Goal: Information Seeking & Learning: Compare options

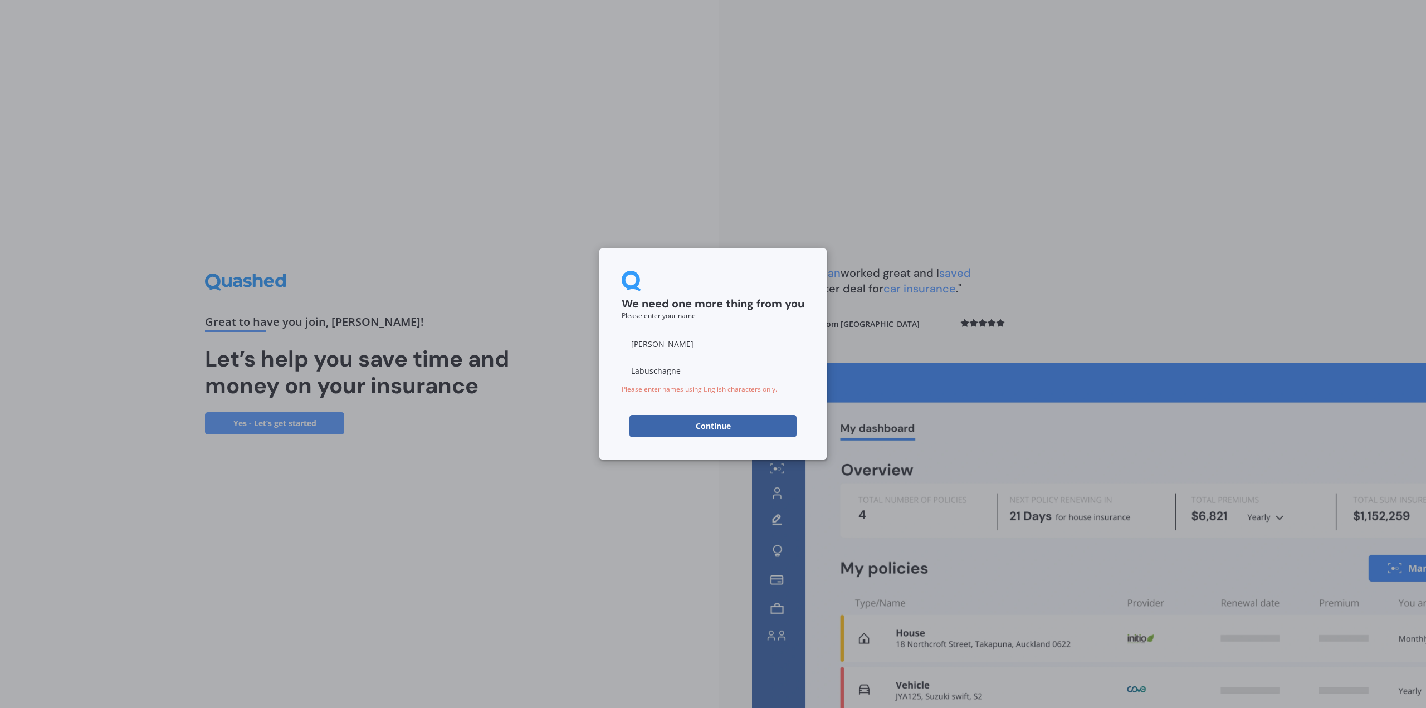
click at [703, 338] on input "[PERSON_NAME]" at bounding box center [713, 344] width 183 height 22
drag, startPoint x: 649, startPoint y: 343, endPoint x: 591, endPoint y: 347, distance: 58.1
click at [591, 347] on div "We need one more thing from you Please enter your name [PERSON_NAME] Please ent…" at bounding box center [713, 354] width 1426 height 708
click at [757, 423] on button "Continue" at bounding box center [713, 426] width 167 height 22
drag, startPoint x: 679, startPoint y: 347, endPoint x: 553, endPoint y: 338, distance: 125.6
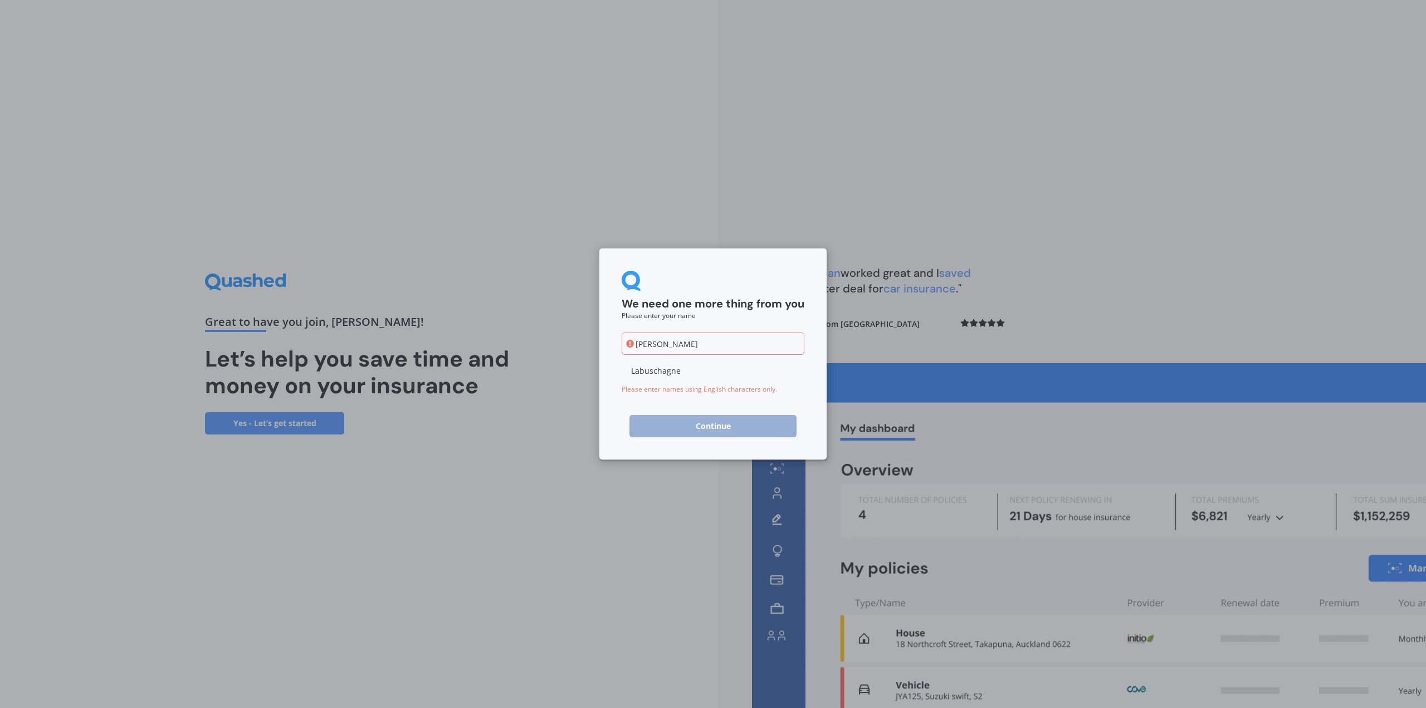
click at [554, 338] on div "We need one more thing from you Please enter your name [PERSON_NAME] Please ent…" at bounding box center [713, 354] width 1426 height 708
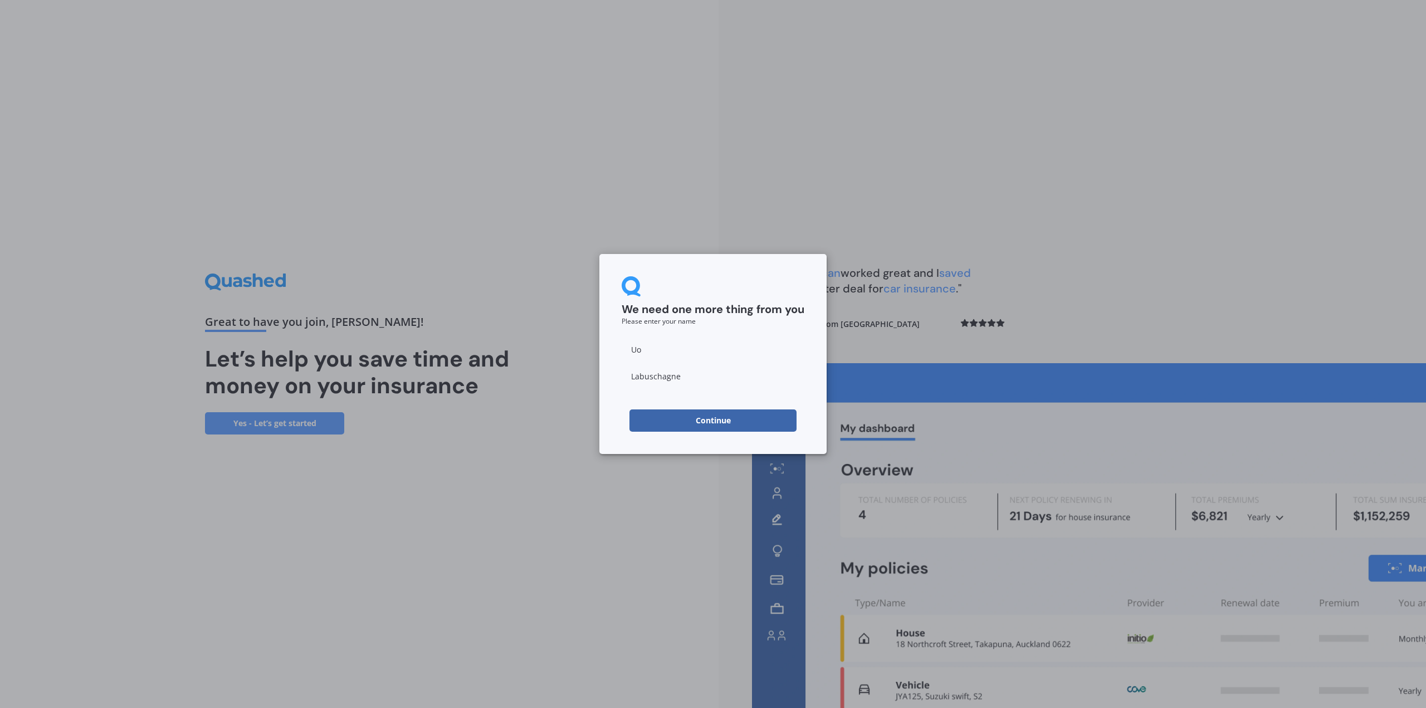
type input "U"
click at [666, 353] on input "[PERSON_NAME]" at bounding box center [713, 349] width 183 height 22
type input "[PERSON_NAME]"
click at [647, 373] on input "Labuschagne" at bounding box center [713, 376] width 183 height 22
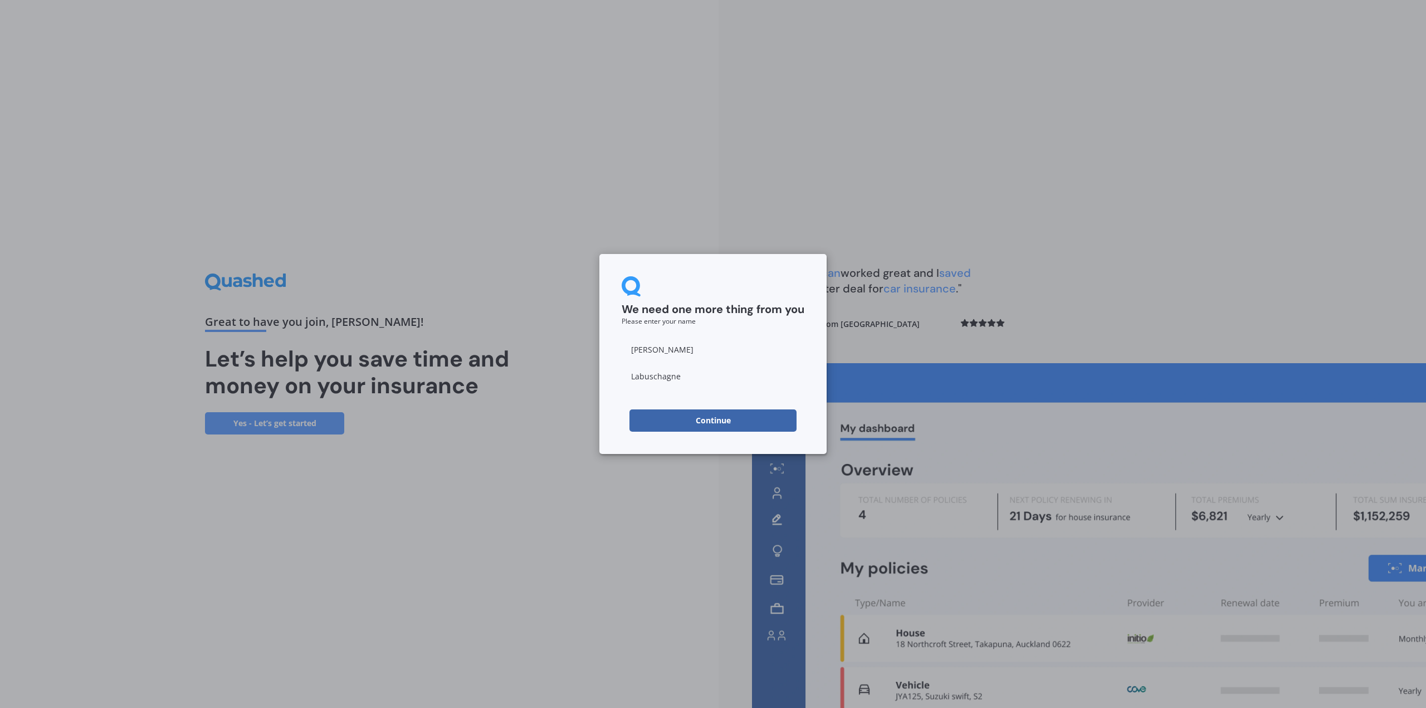
click at [650, 421] on button "Continue" at bounding box center [713, 420] width 167 height 22
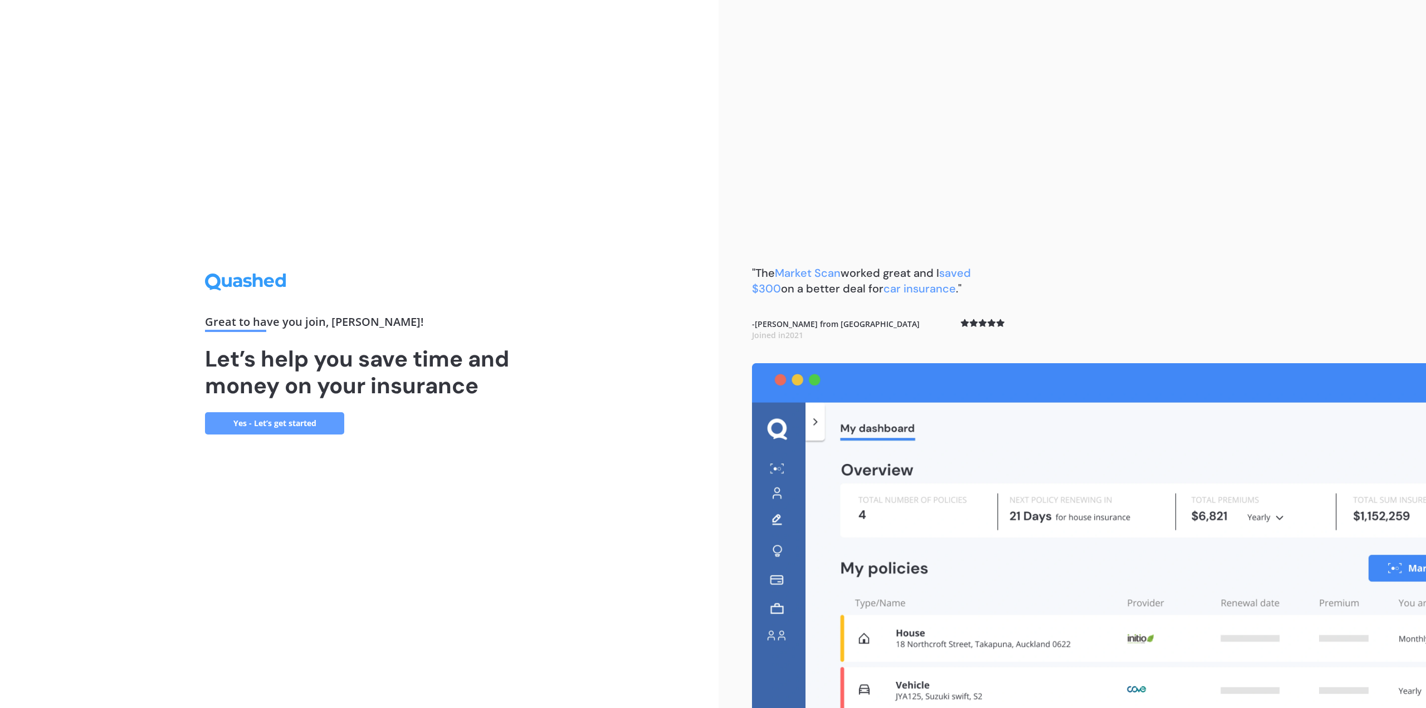
click at [284, 419] on link "Yes - Let’s get started" at bounding box center [274, 423] width 139 height 22
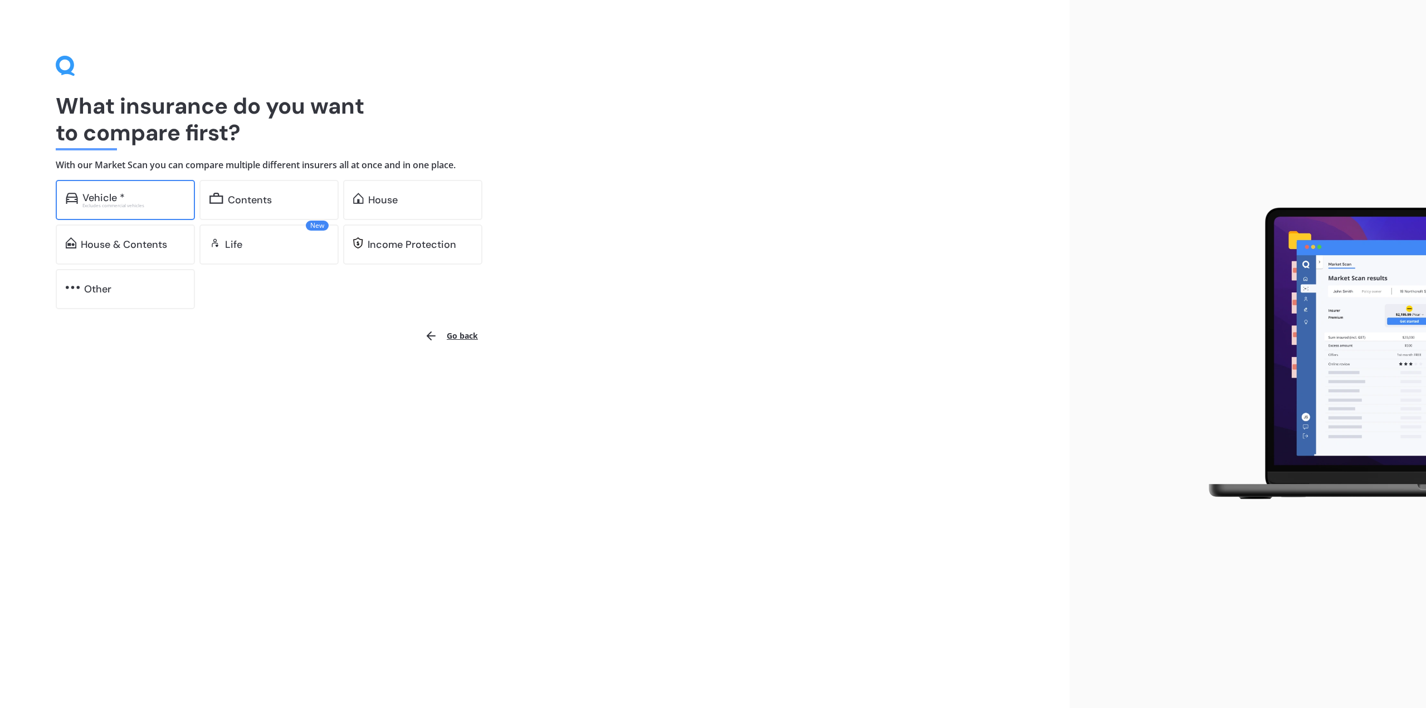
click at [147, 216] on div "Vehicle * Excludes commercial vehicles" at bounding box center [125, 200] width 139 height 40
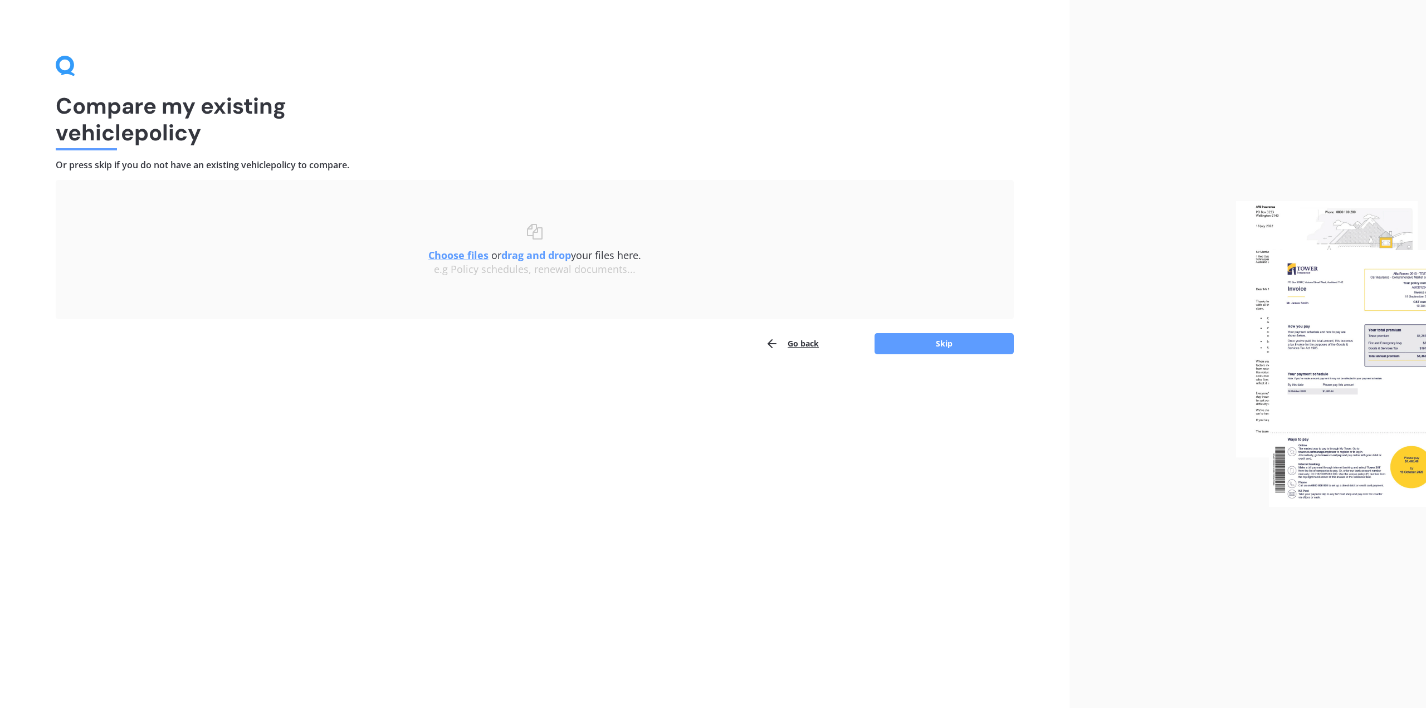
click at [455, 257] on u "Choose files" at bounding box center [458, 254] width 60 height 13
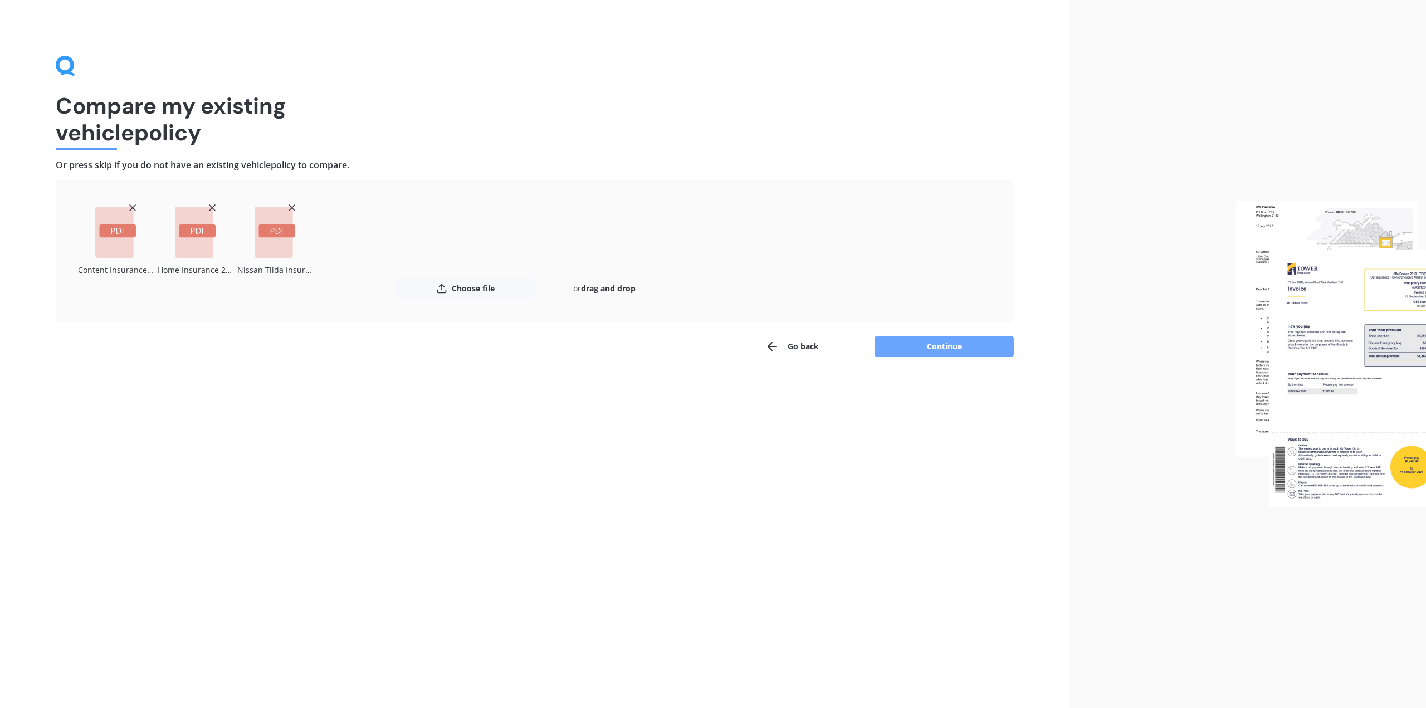
click at [918, 350] on button "Continue" at bounding box center [944, 346] width 139 height 21
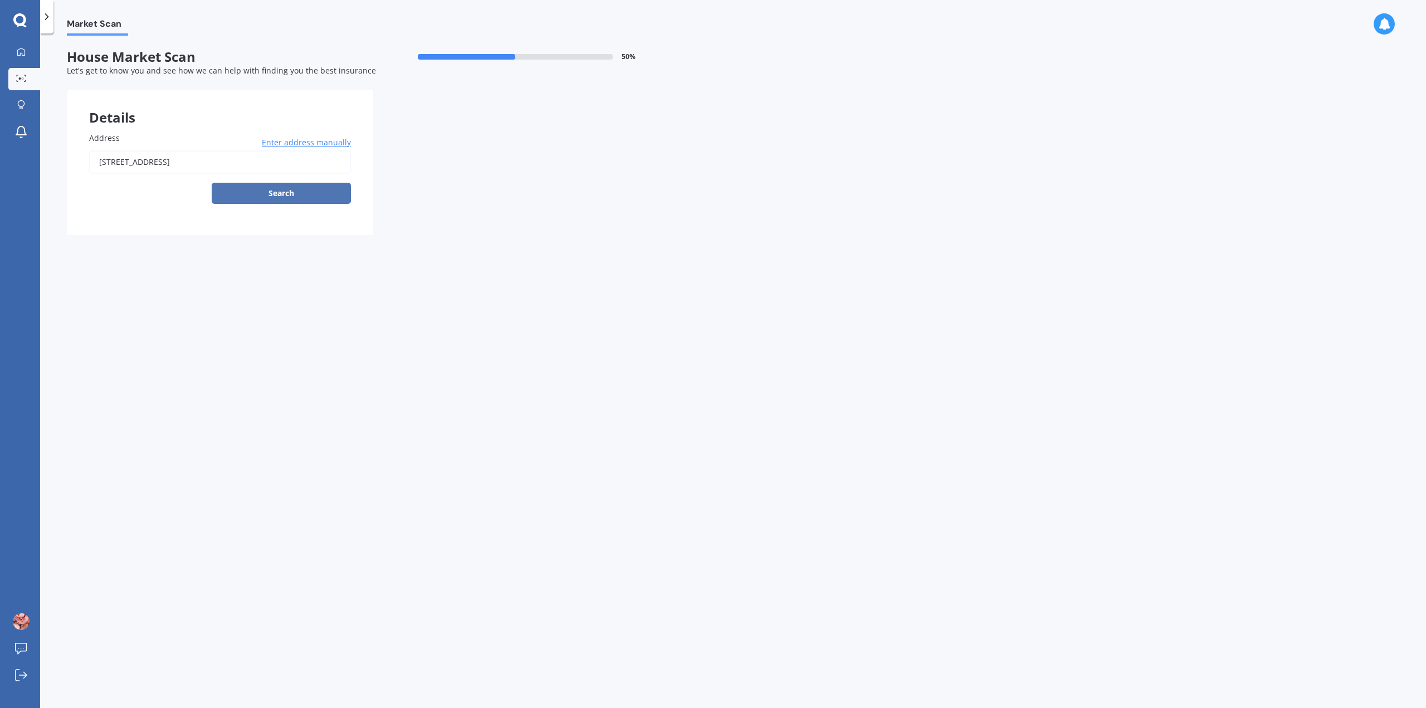
click at [289, 193] on button "Search" at bounding box center [281, 193] width 139 height 21
drag, startPoint x: 321, startPoint y: 165, endPoint x: -54, endPoint y: 165, distance: 374.9
click at [0, 165] on html "My Dashboard Market Scan Explore insurance Notifications [PERSON_NAME] Submit f…" at bounding box center [713, 354] width 1426 height 708
type input "[STREET_ADDRESS][PERSON_NAME]"
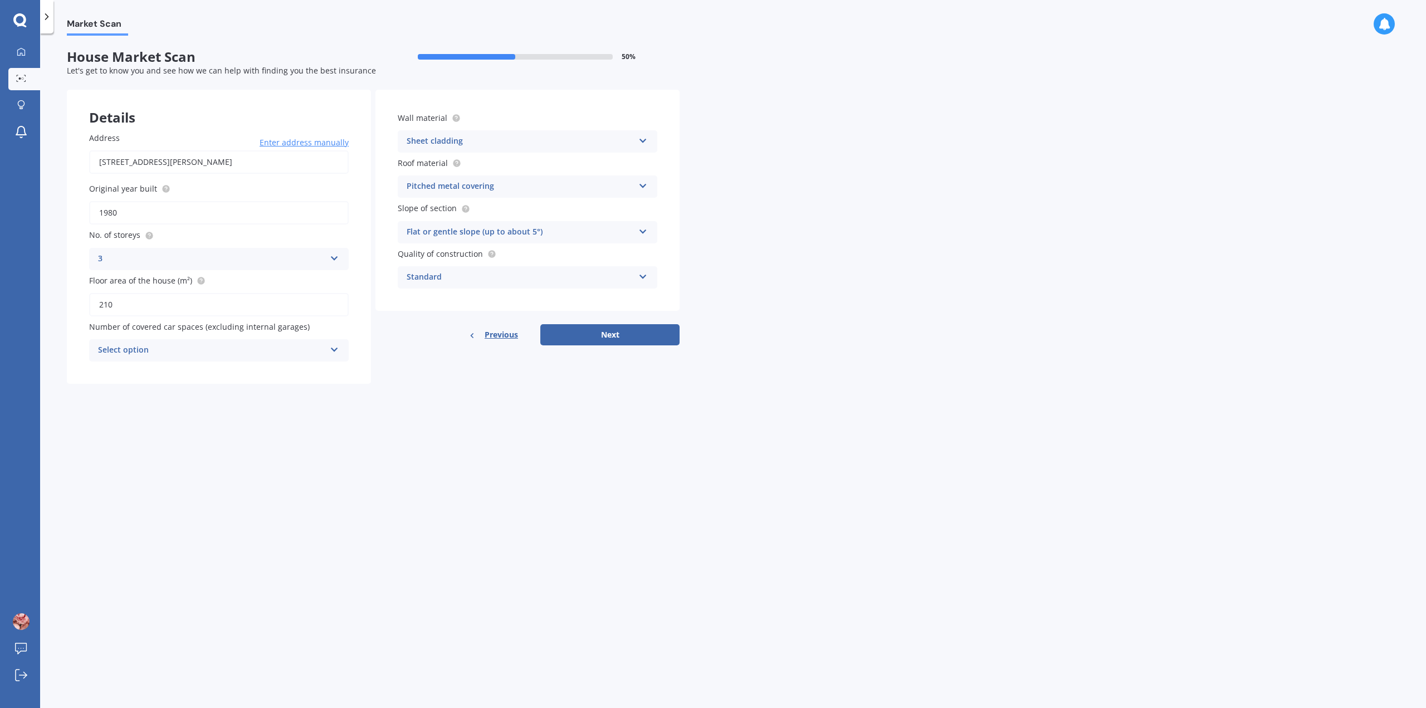
click at [324, 351] on div "Select option" at bounding box center [211, 350] width 227 height 13
click at [168, 409] on div "2" at bounding box center [219, 412] width 258 height 20
click at [621, 332] on button "Next" at bounding box center [609, 334] width 139 height 21
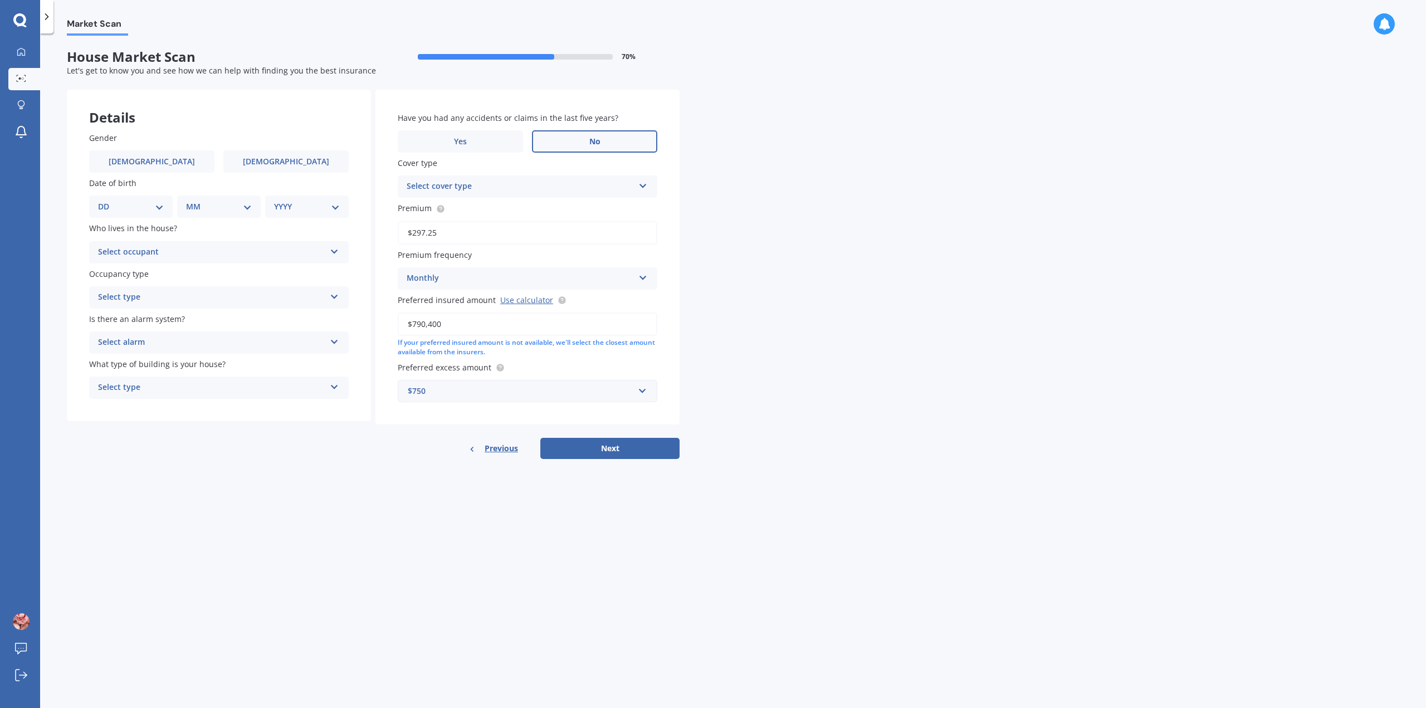
click at [626, 141] on label "No" at bounding box center [594, 141] width 125 height 22
click at [0, 0] on input "No" at bounding box center [0, 0] width 0 height 0
click at [651, 187] on div "Select cover type Premier House Market Value House Home Plus" at bounding box center [528, 186] width 260 height 22
click at [623, 207] on div "Premier House" at bounding box center [527, 208] width 258 height 20
click at [637, 275] on div "Monthly Yearly Six-Monthly Quarterly Monthly Fortnightly Weekly" at bounding box center [528, 278] width 260 height 22
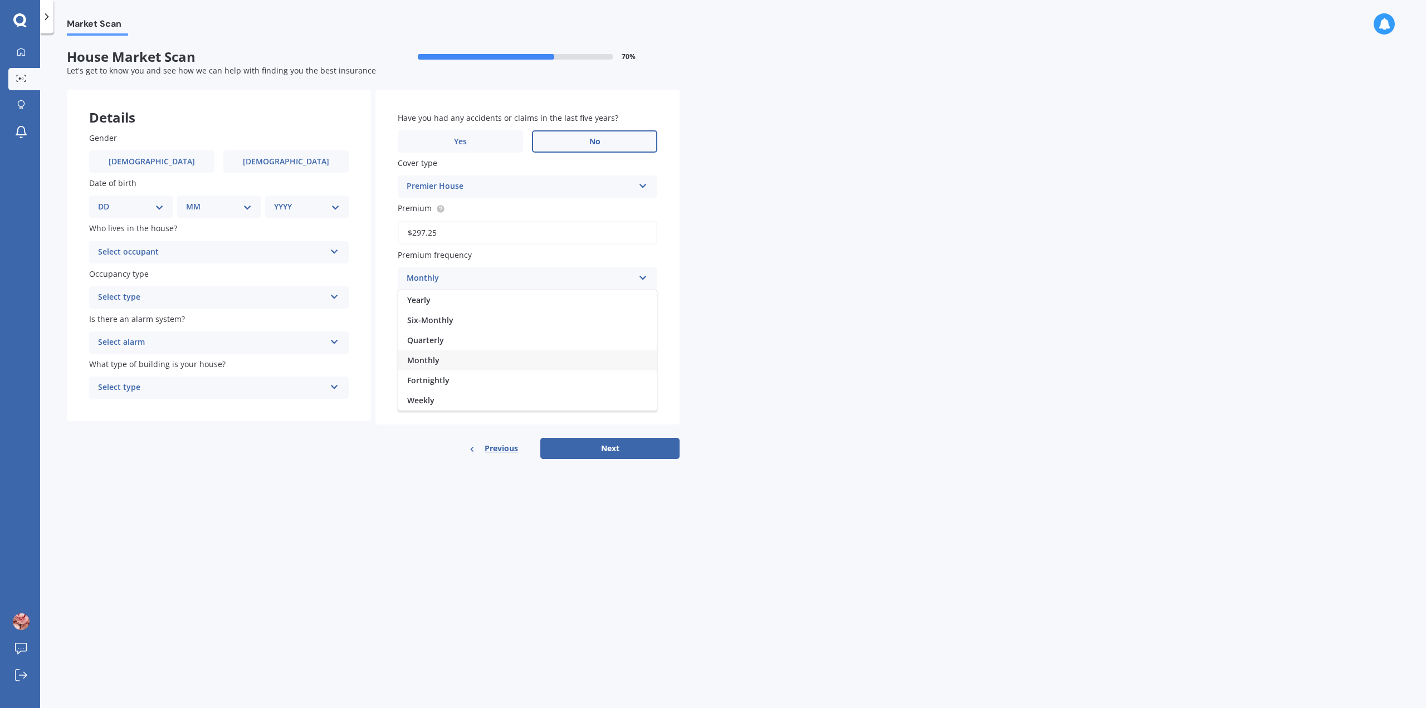
drag, startPoint x: 558, startPoint y: 394, endPoint x: 600, endPoint y: 392, distance: 41.8
click at [558, 394] on div "Weekly" at bounding box center [527, 401] width 258 height 20
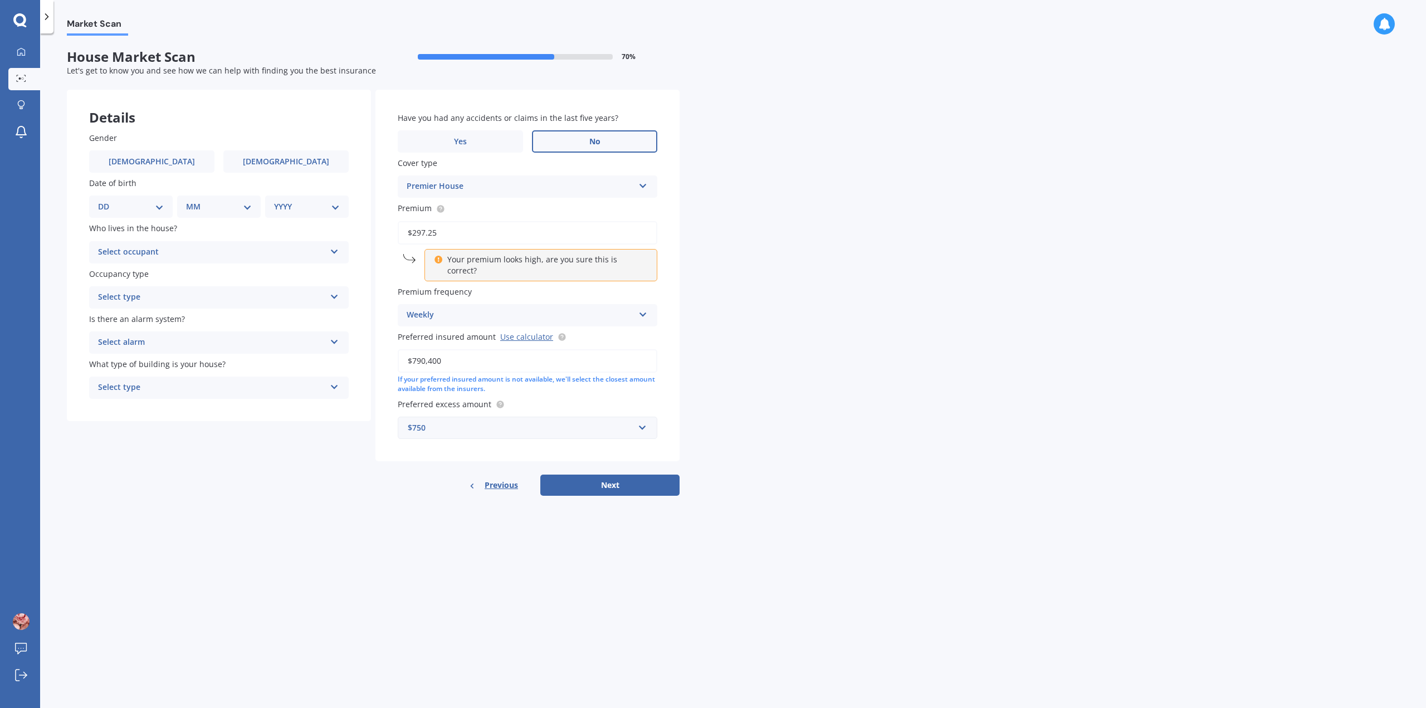
click at [648, 235] on input "$297.25" at bounding box center [528, 232] width 260 height 23
click at [510, 309] on div "Weekly" at bounding box center [520, 315] width 227 height 13
click at [474, 387] on div "Monthly" at bounding box center [527, 397] width 258 height 20
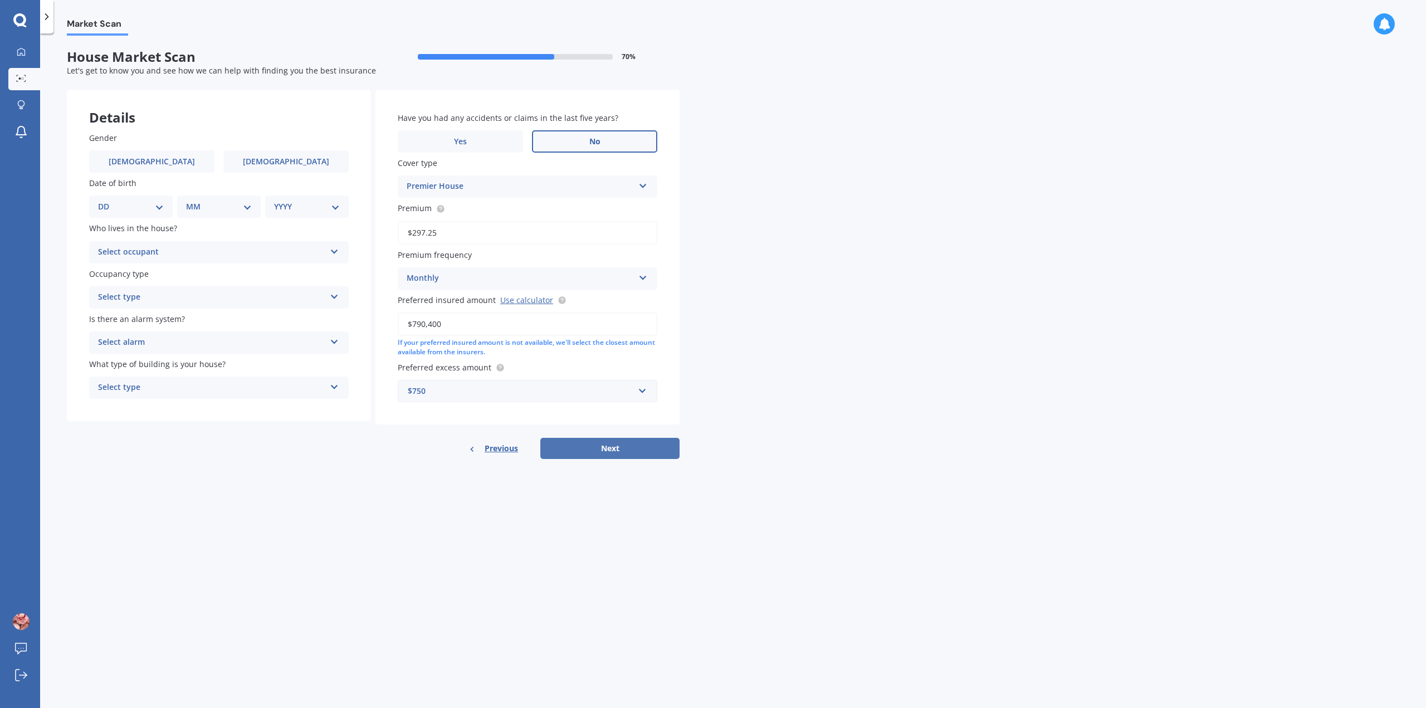
click at [626, 443] on button "Next" at bounding box center [609, 448] width 139 height 21
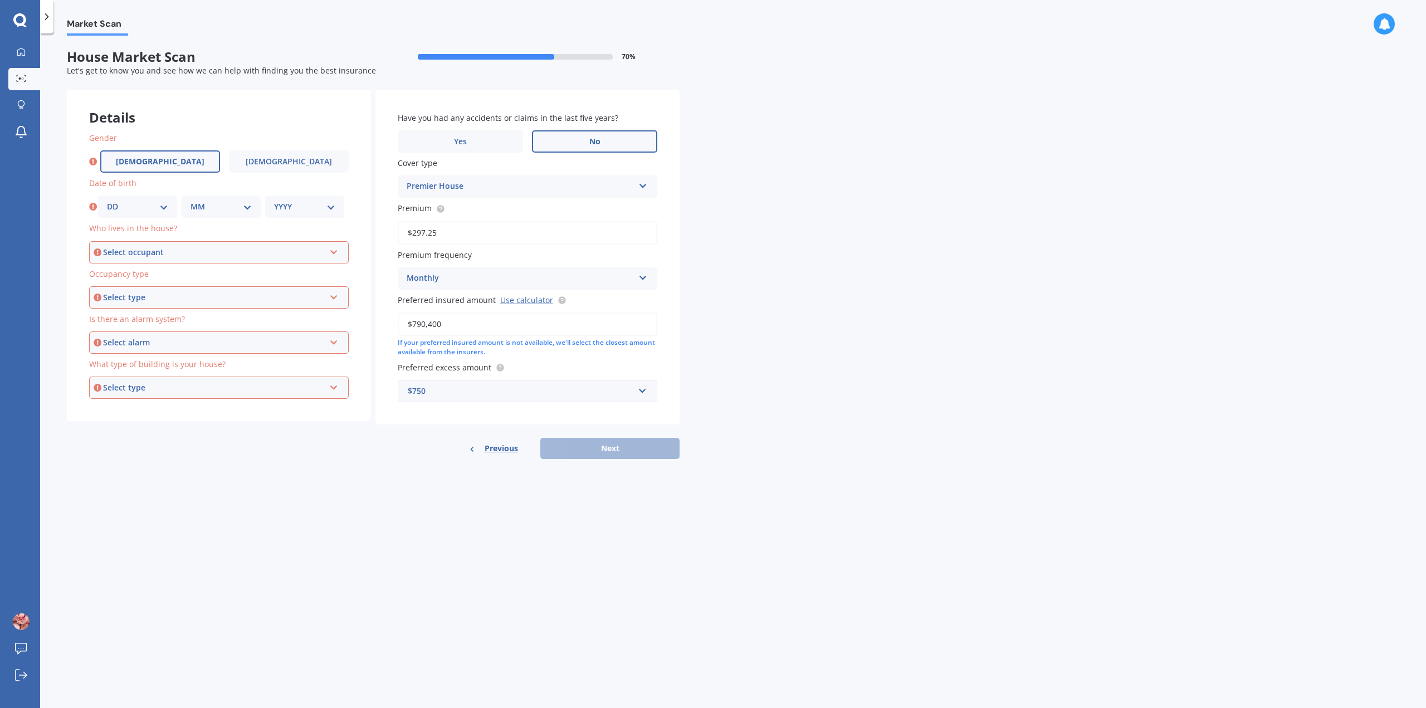
click at [164, 165] on span "[DEMOGRAPHIC_DATA]" at bounding box center [160, 161] width 89 height 9
click at [0, 0] on input "[DEMOGRAPHIC_DATA]" at bounding box center [0, 0] width 0 height 0
click at [153, 207] on select "DD 01 02 03 04 05 06 07 08 09 10 11 12 13 14 15 16 17 18 19 20 21 22 23 24 25 2…" at bounding box center [137, 207] width 61 height 12
select select "19"
click at [107, 201] on select "DD 01 02 03 04 05 06 07 08 09 10 11 12 13 14 15 16 17 18 19 20 21 22 23 24 25 2…" at bounding box center [137, 207] width 61 height 12
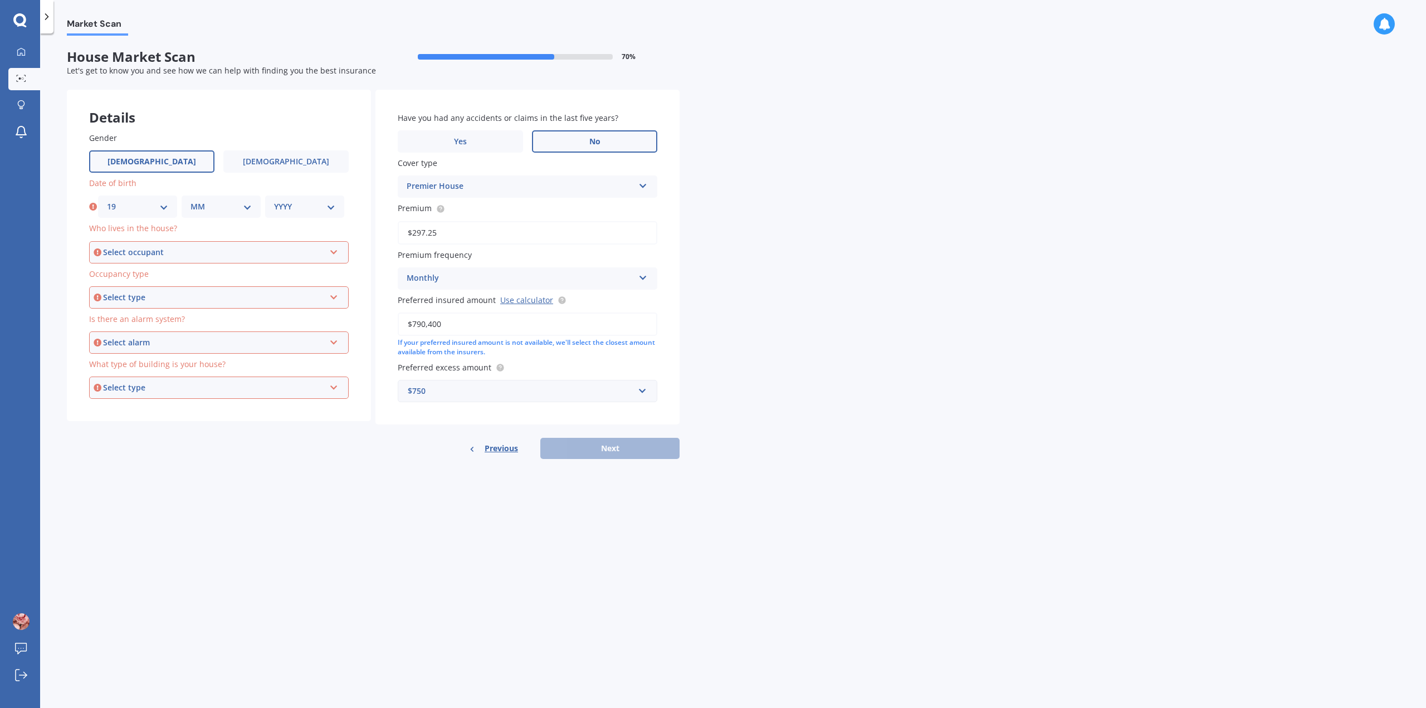
click at [231, 202] on select "MM 01 02 03 04 05 06 07 08 09 10 11 12" at bounding box center [221, 207] width 61 height 12
select select "03"
click at [191, 201] on select "MM 01 02 03 04 05 06 07 08 09 10 11 12" at bounding box center [221, 207] width 61 height 12
click at [316, 207] on select "YYYY 2009 2008 2007 2006 2005 2004 2003 2002 2001 2000 1999 1998 1997 1996 1995…" at bounding box center [304, 207] width 61 height 12
select select "1971"
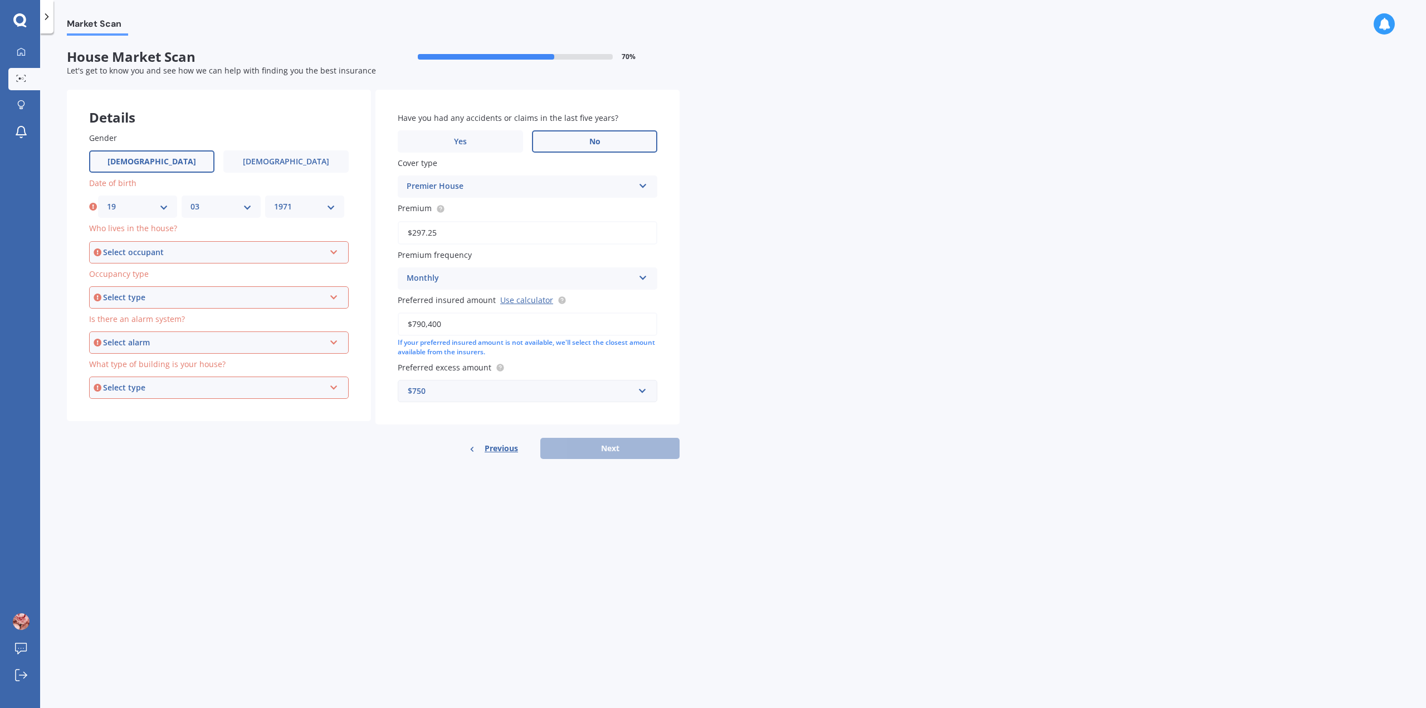
click at [274, 201] on select "YYYY 2009 2008 2007 2006 2005 2004 2003 2002 2001 2000 1999 1998 1997 1996 1995…" at bounding box center [304, 207] width 61 height 12
click at [300, 255] on div "Select occupant" at bounding box center [214, 252] width 222 height 12
click at [278, 274] on div "Owner" at bounding box center [218, 274] width 257 height 20
click at [316, 297] on div "Select type" at bounding box center [214, 297] width 222 height 12
click at [238, 320] on div "Permanent" at bounding box center [218, 319] width 257 height 20
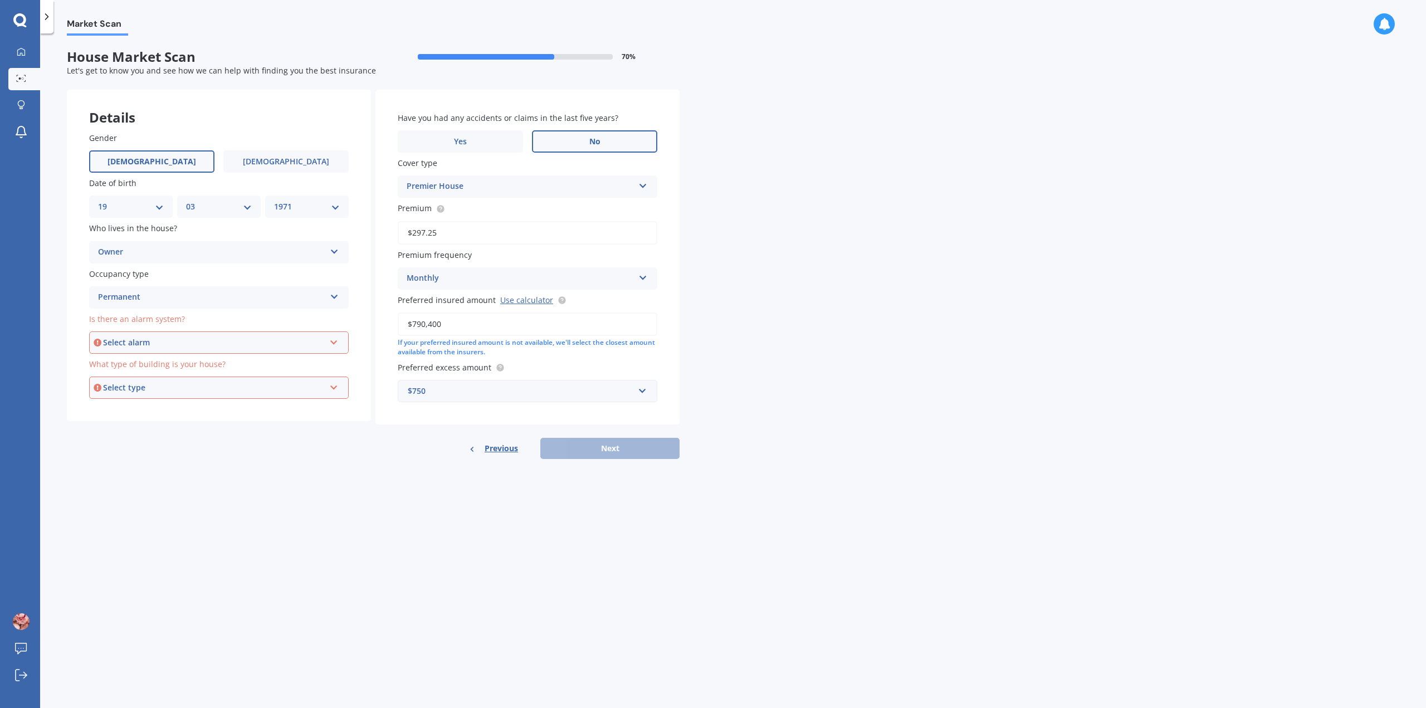
click at [295, 347] on div "Select alarm" at bounding box center [214, 342] width 222 height 12
click at [198, 403] on div "No" at bounding box center [218, 404] width 257 height 20
click at [312, 384] on div "Select type" at bounding box center [214, 388] width 222 height 12
click at [155, 406] on div "Freestanding" at bounding box center [218, 409] width 257 height 20
click at [630, 445] on button "Next" at bounding box center [609, 448] width 139 height 21
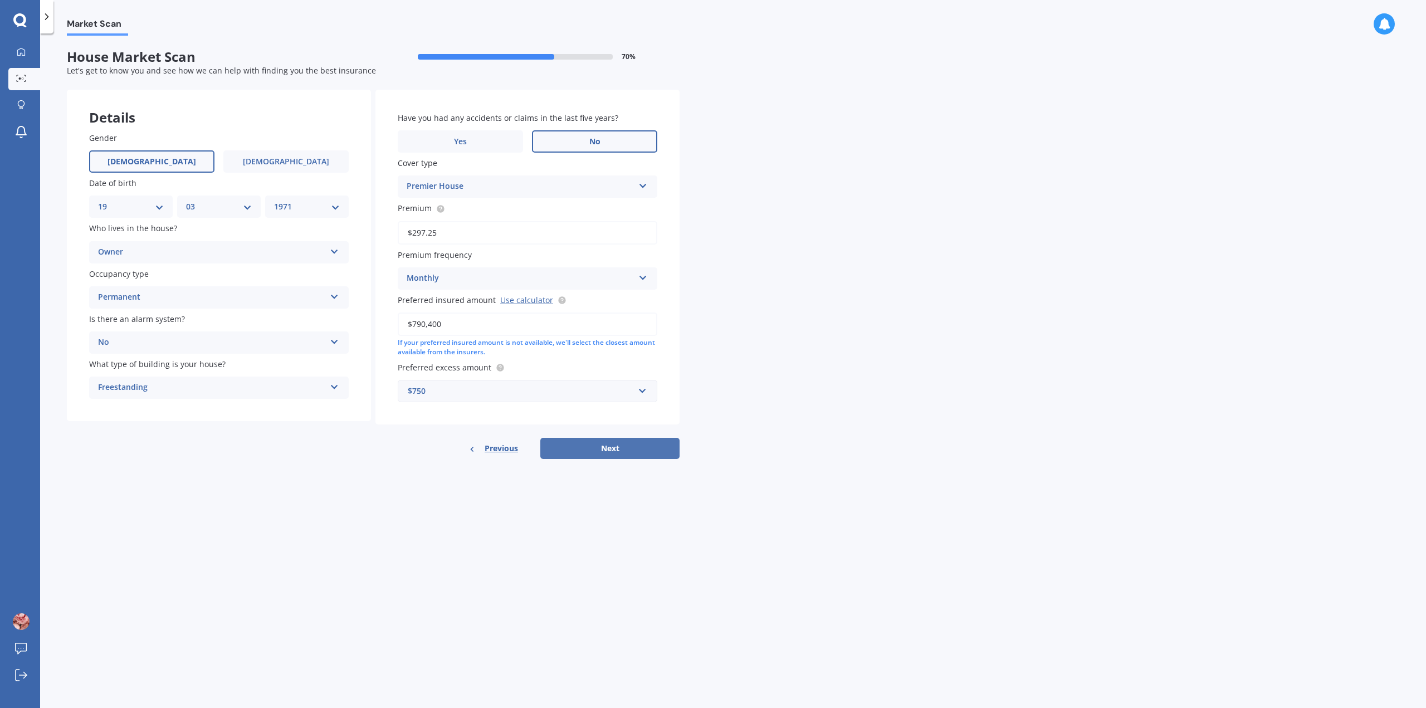
select select "19"
select select "03"
select select "1971"
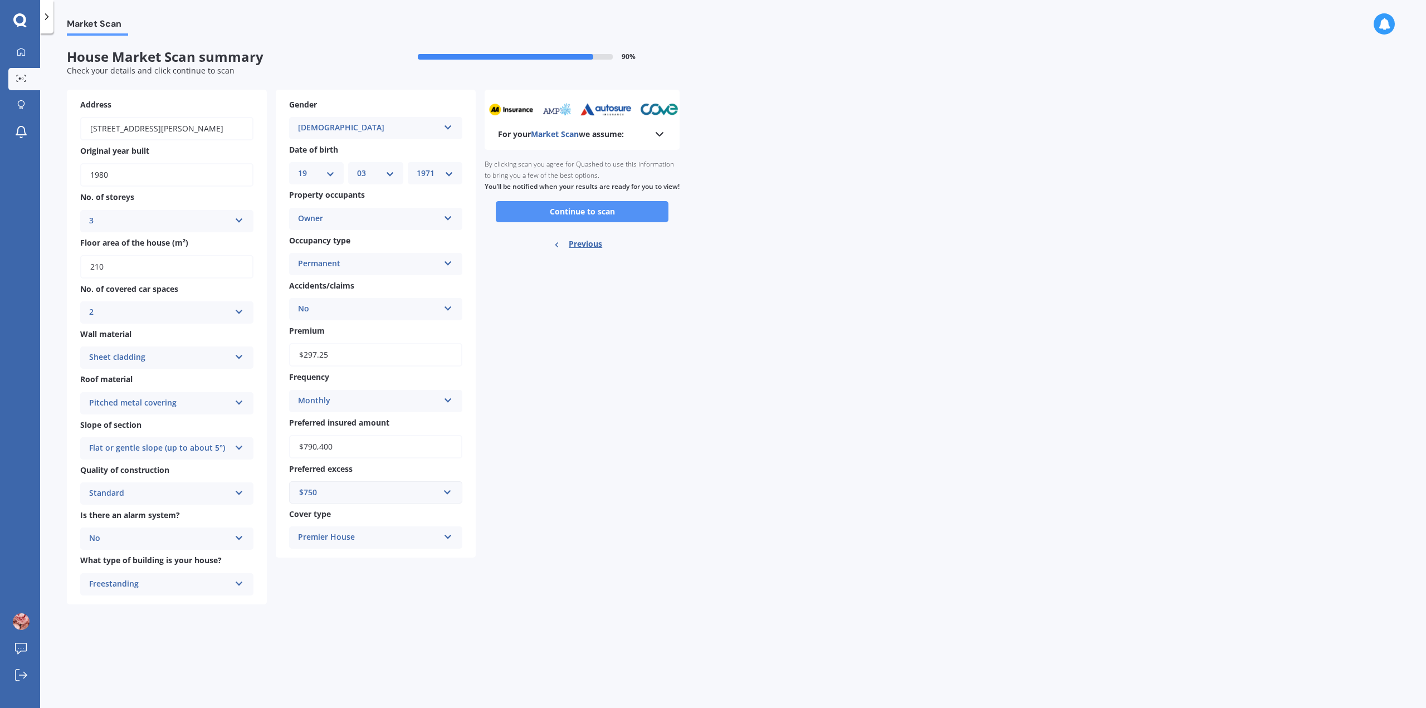
click at [580, 221] on button "Continue to scan" at bounding box center [582, 211] width 173 height 21
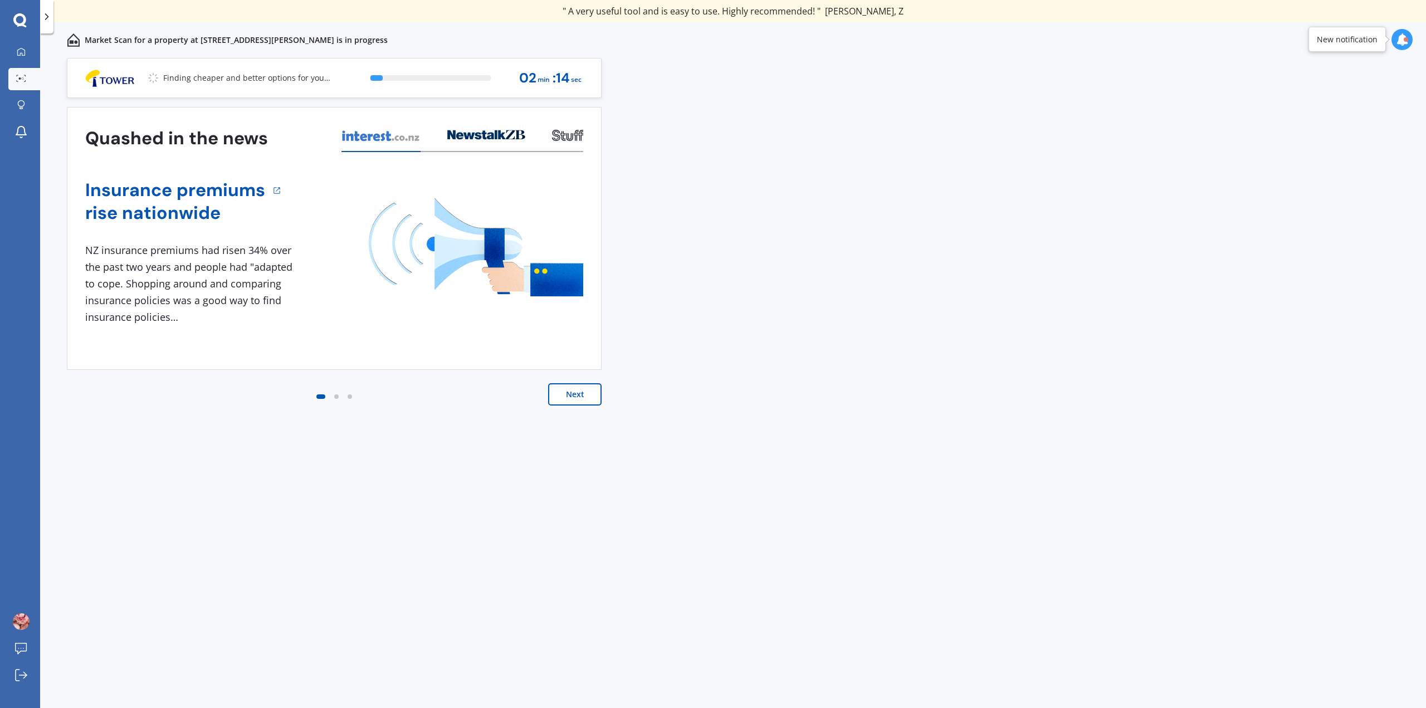
click at [588, 396] on button "Next" at bounding box center [574, 394] width 53 height 22
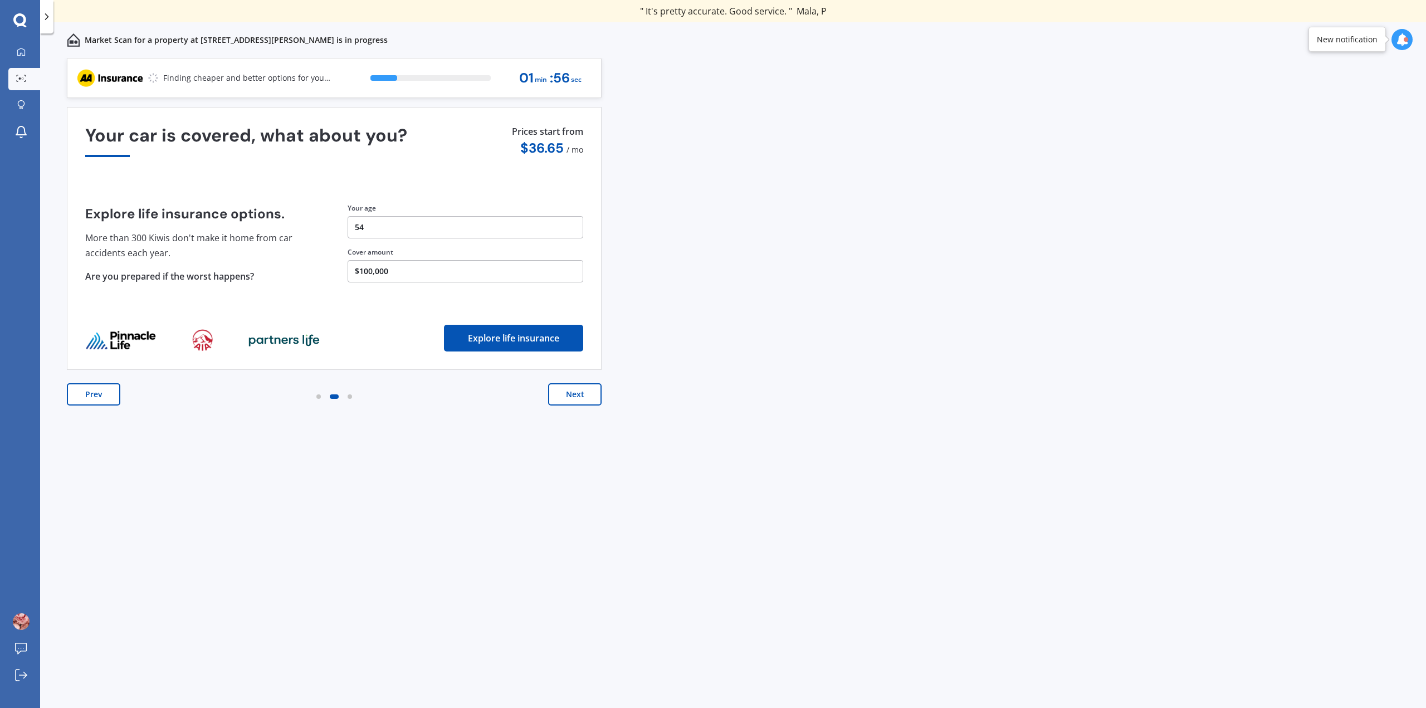
click at [585, 395] on button "Next" at bounding box center [574, 394] width 53 height 22
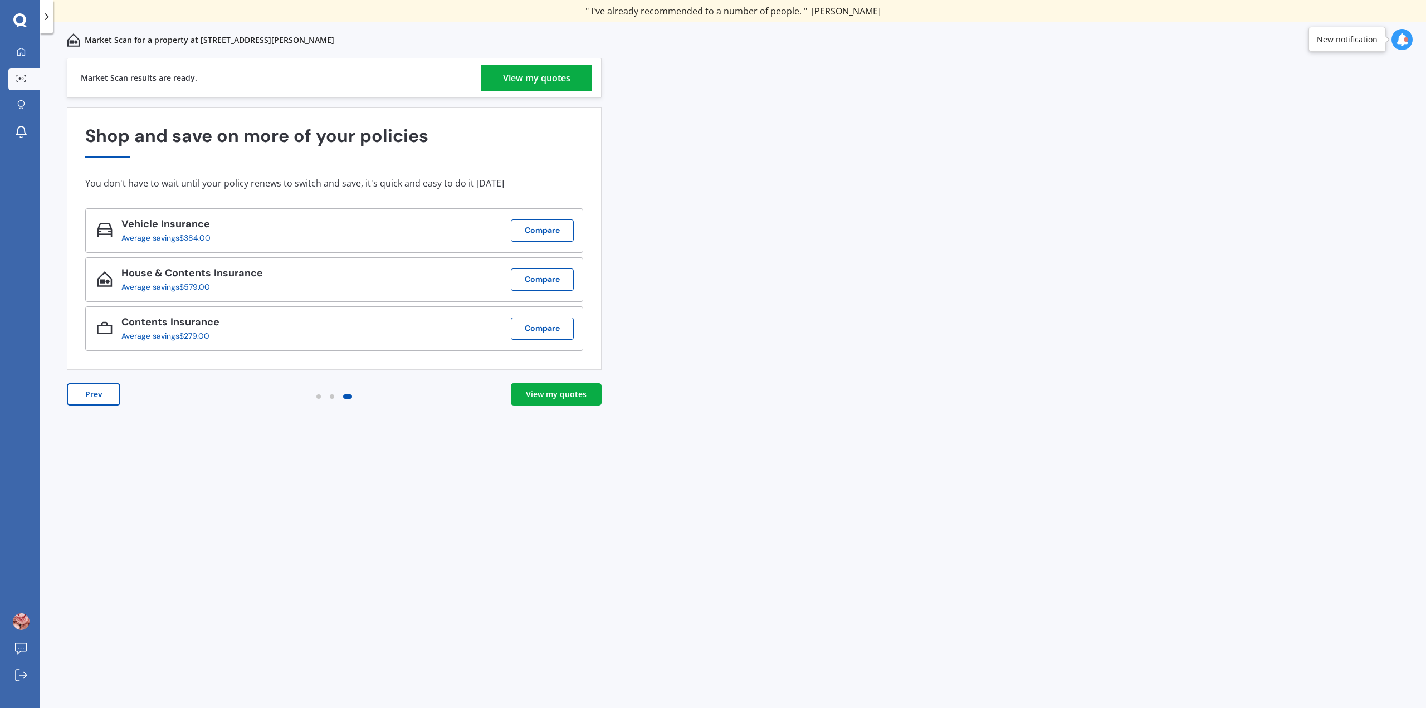
click at [529, 79] on div "View my quotes" at bounding box center [536, 78] width 67 height 27
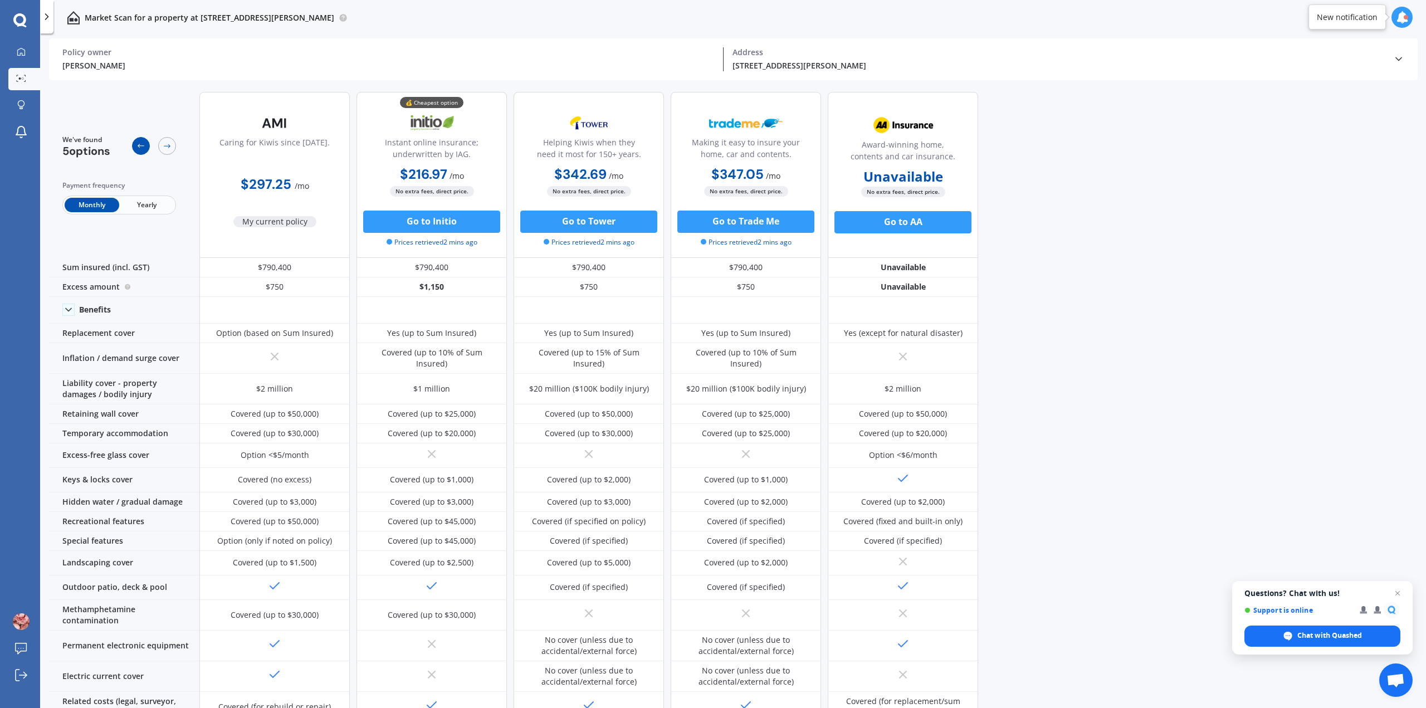
click at [136, 147] on icon at bounding box center [140, 146] width 9 height 9
click at [166, 149] on icon at bounding box center [167, 146] width 9 height 9
click at [22, 80] on circle at bounding box center [23, 78] width 2 height 2
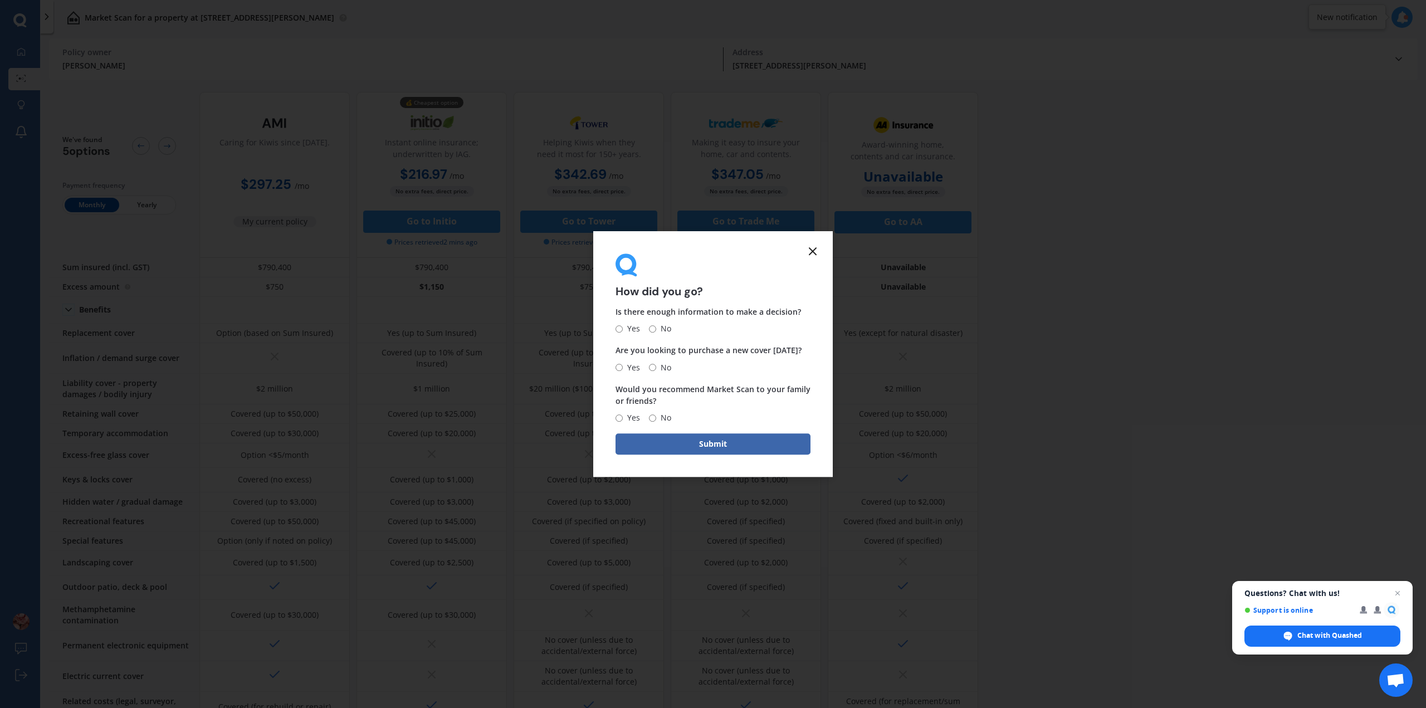
click at [812, 252] on line at bounding box center [812, 251] width 7 height 7
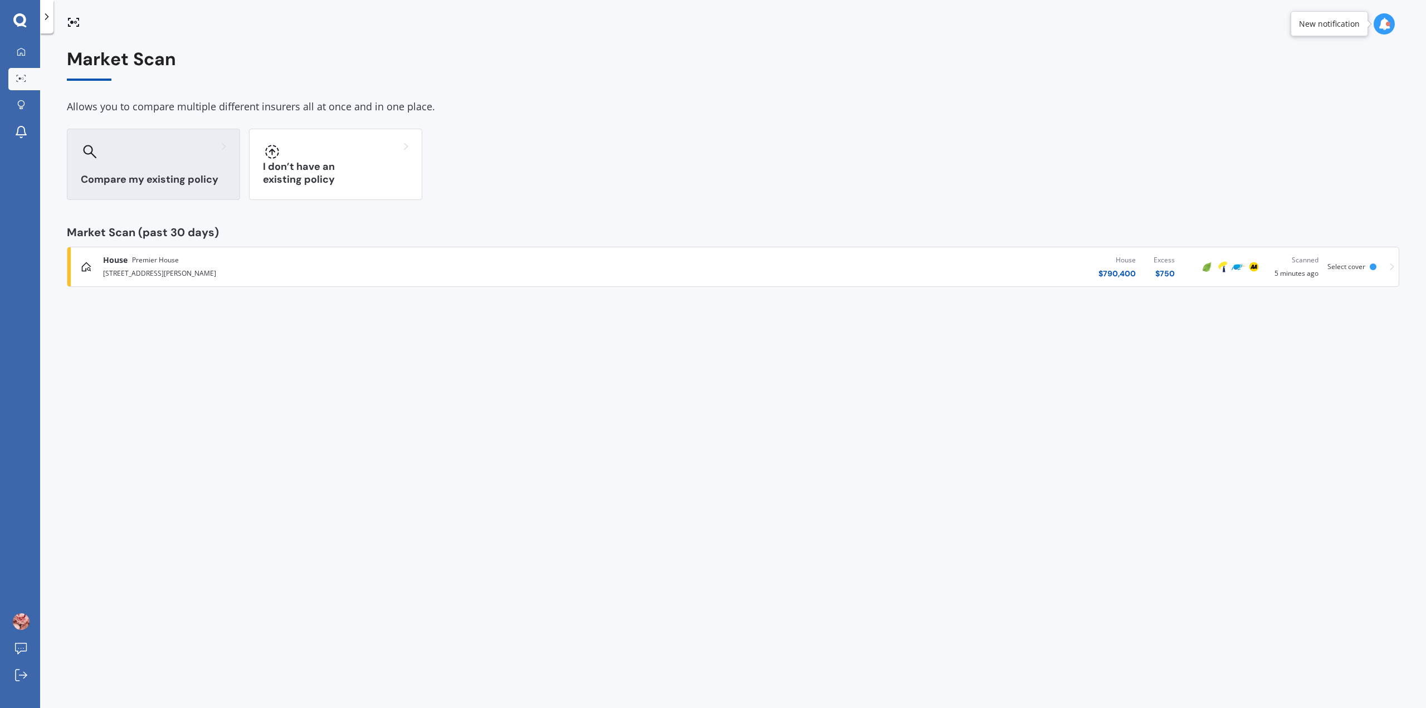
click at [116, 169] on div "Compare my existing policy" at bounding box center [153, 164] width 173 height 71
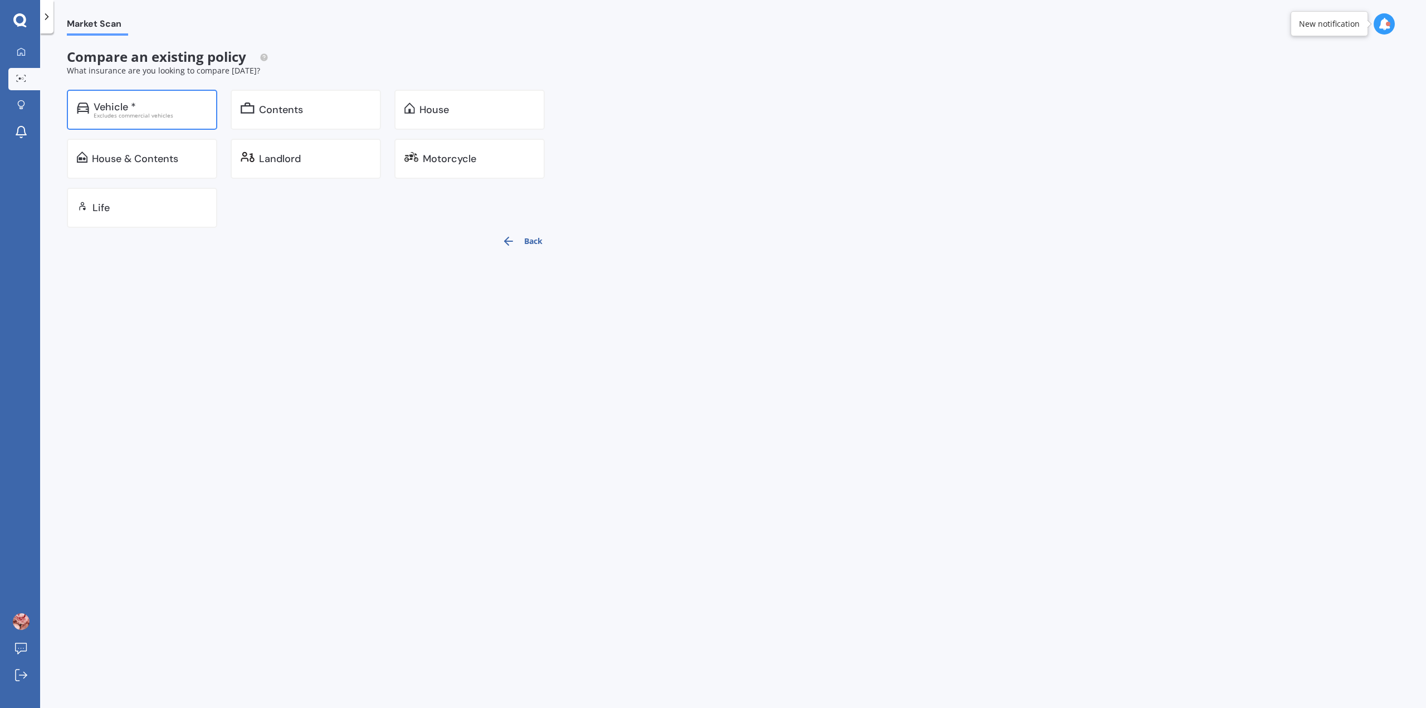
click at [114, 111] on div "Vehicle *" at bounding box center [115, 106] width 42 height 11
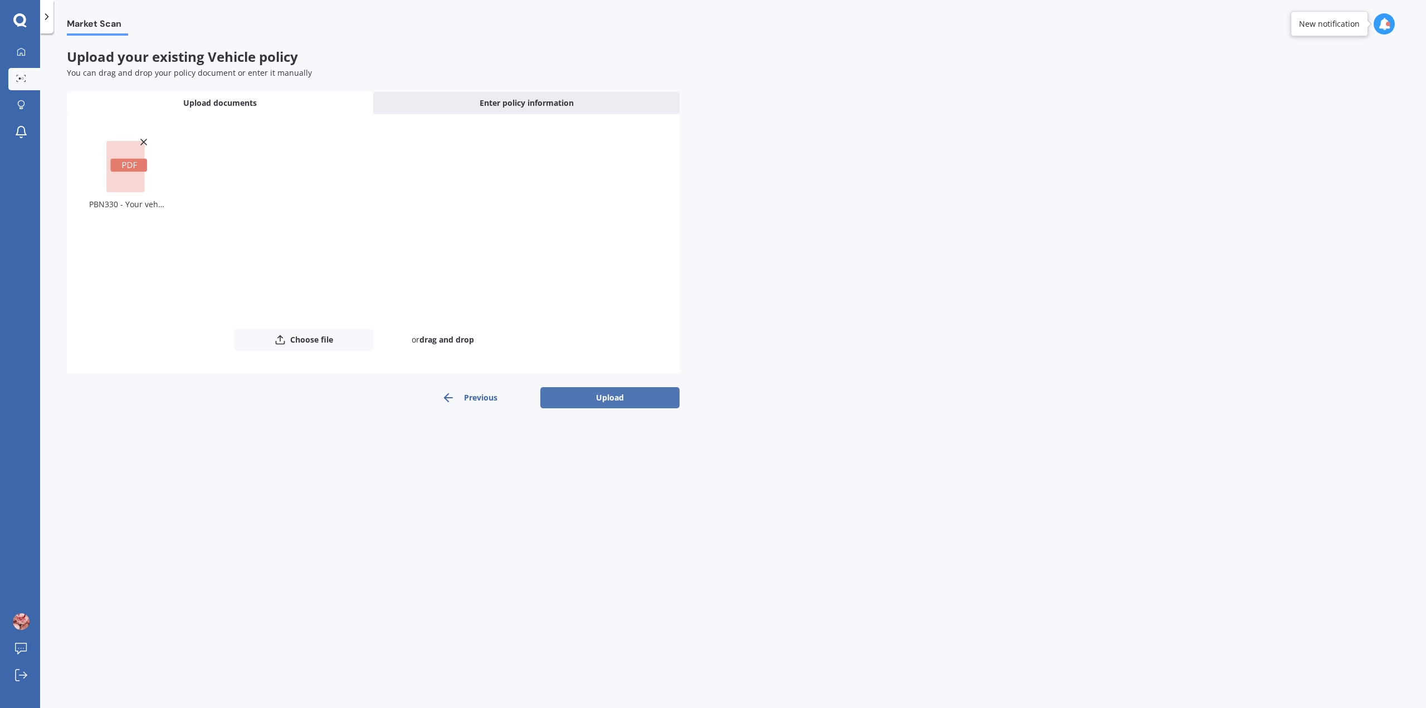
click at [618, 399] on button "Upload" at bounding box center [609, 397] width 139 height 21
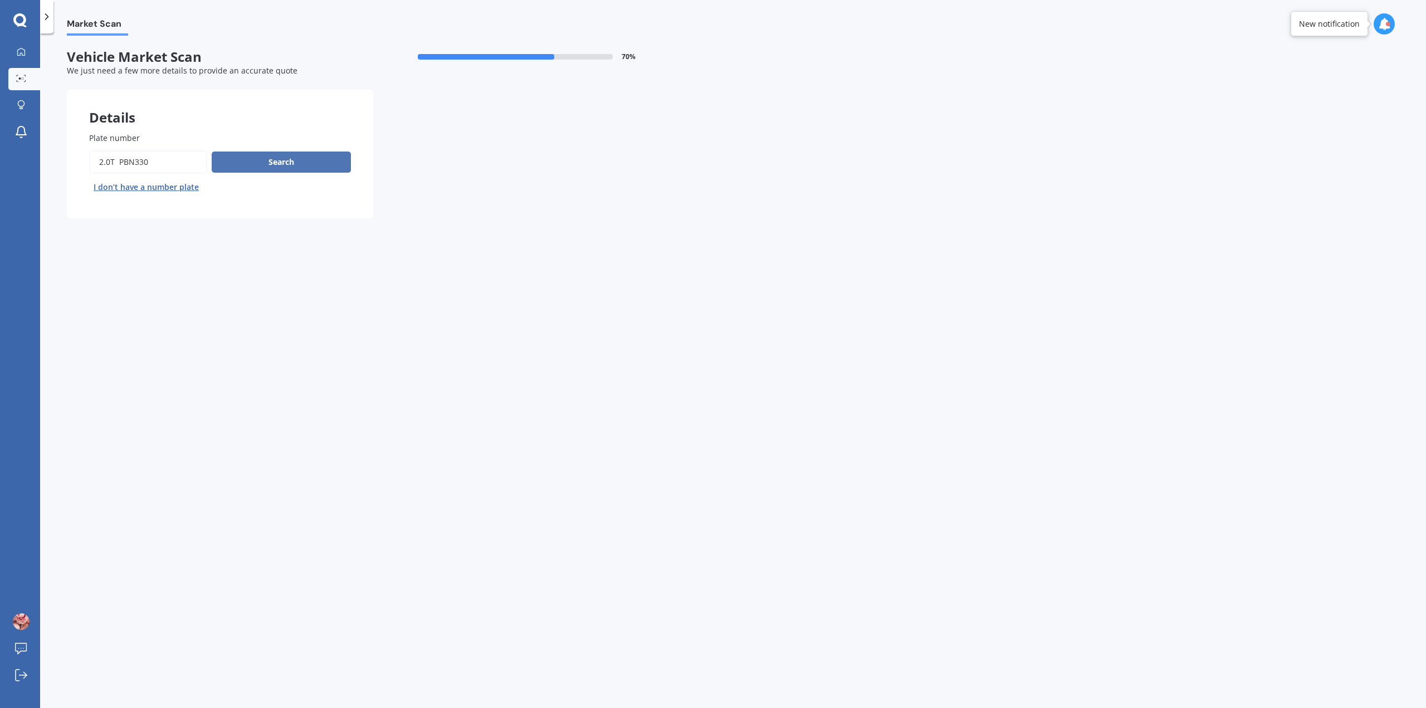
click at [274, 162] on button "Search" at bounding box center [281, 162] width 139 height 21
drag, startPoint x: 164, startPoint y: 160, endPoint x: 148, endPoint y: 159, distance: 16.7
click at [148, 159] on input "Plate number" at bounding box center [148, 161] width 118 height 23
click at [112, 158] on input "Plate number" at bounding box center [148, 161] width 118 height 23
click at [121, 157] on input "Plate number" at bounding box center [148, 161] width 118 height 23
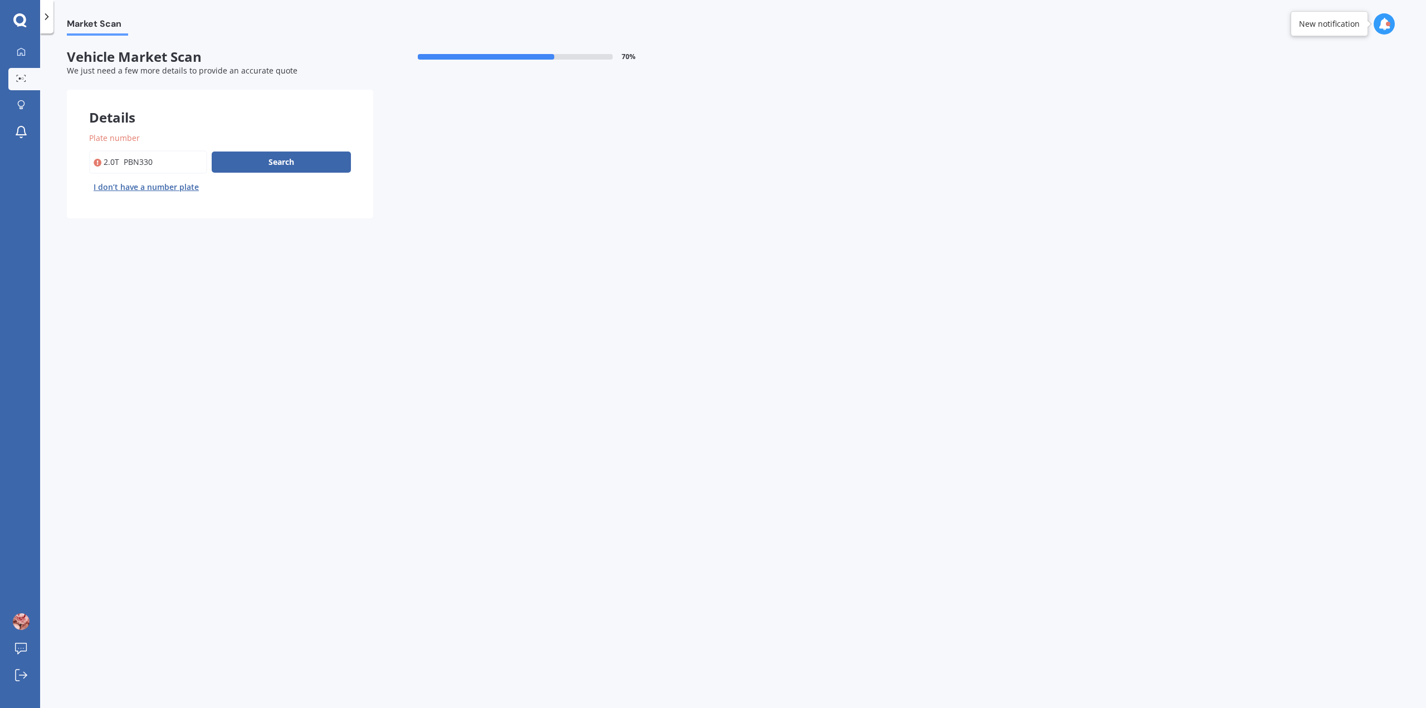
drag, startPoint x: 123, startPoint y: 162, endPoint x: 69, endPoint y: 162, distance: 54.0
click at [69, 162] on div "Plate number Search I don’t have a number plate" at bounding box center [220, 164] width 306 height 109
type input "pbn330"
click at [304, 164] on button "Search" at bounding box center [281, 162] width 139 height 21
select select "VOLKSWAGEN"
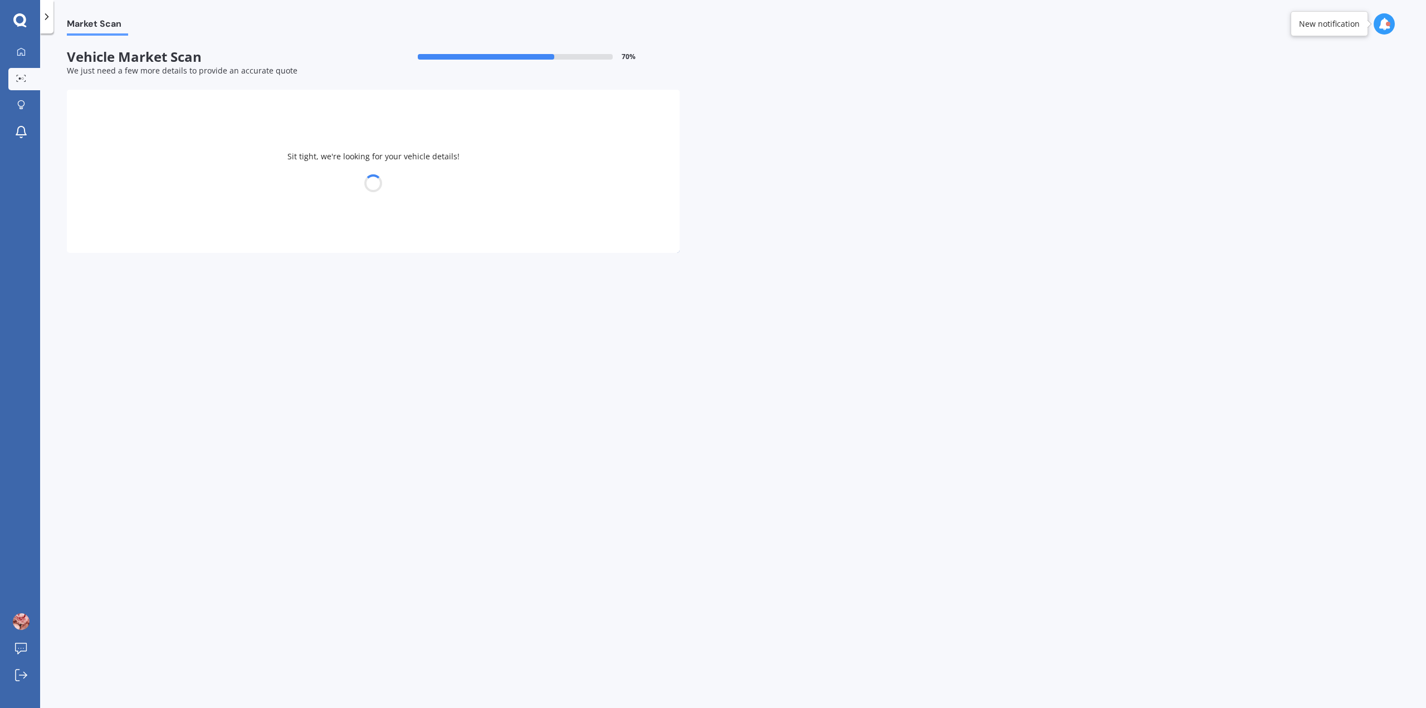
select select "GOLF"
select select "19"
select select "03"
select select "1971"
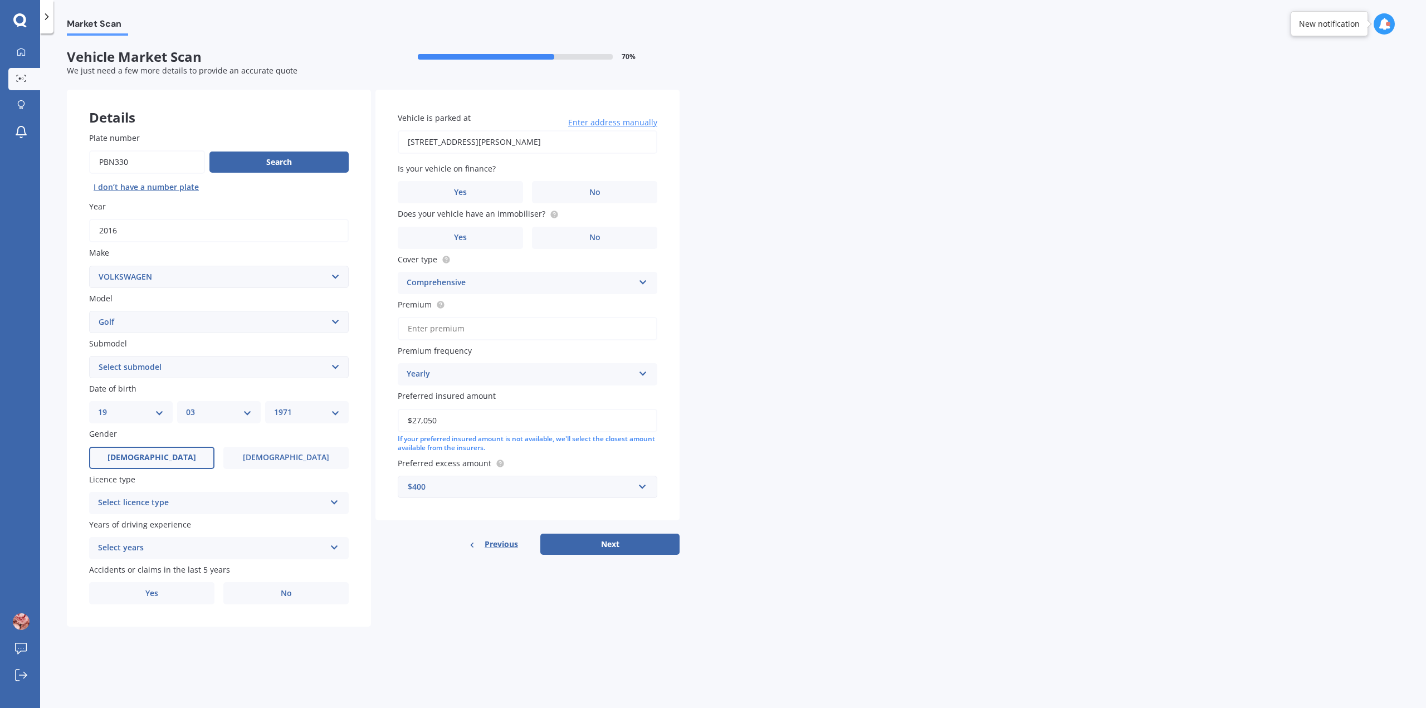
click at [185, 369] on select "Select submodel (All other) 1.4 GT TSI 1.4 TSI 1.6 1.6 FSI 1.6 TSI 1.8 1.9 TDI …" at bounding box center [219, 367] width 260 height 22
click at [152, 413] on select "DD 01 02 03 04 05 06 07 08 09 10 11 12 13 14 15 16 17 18 19 20 21 22 23 24 25 2…" at bounding box center [131, 412] width 66 height 12
select select "30"
click at [98, 406] on select "DD 01 02 03 04 05 06 07 08 09 10 11 12 13 14 15 16 17 18 19 20 21 22 23 24 25 2…" at bounding box center [131, 412] width 66 height 12
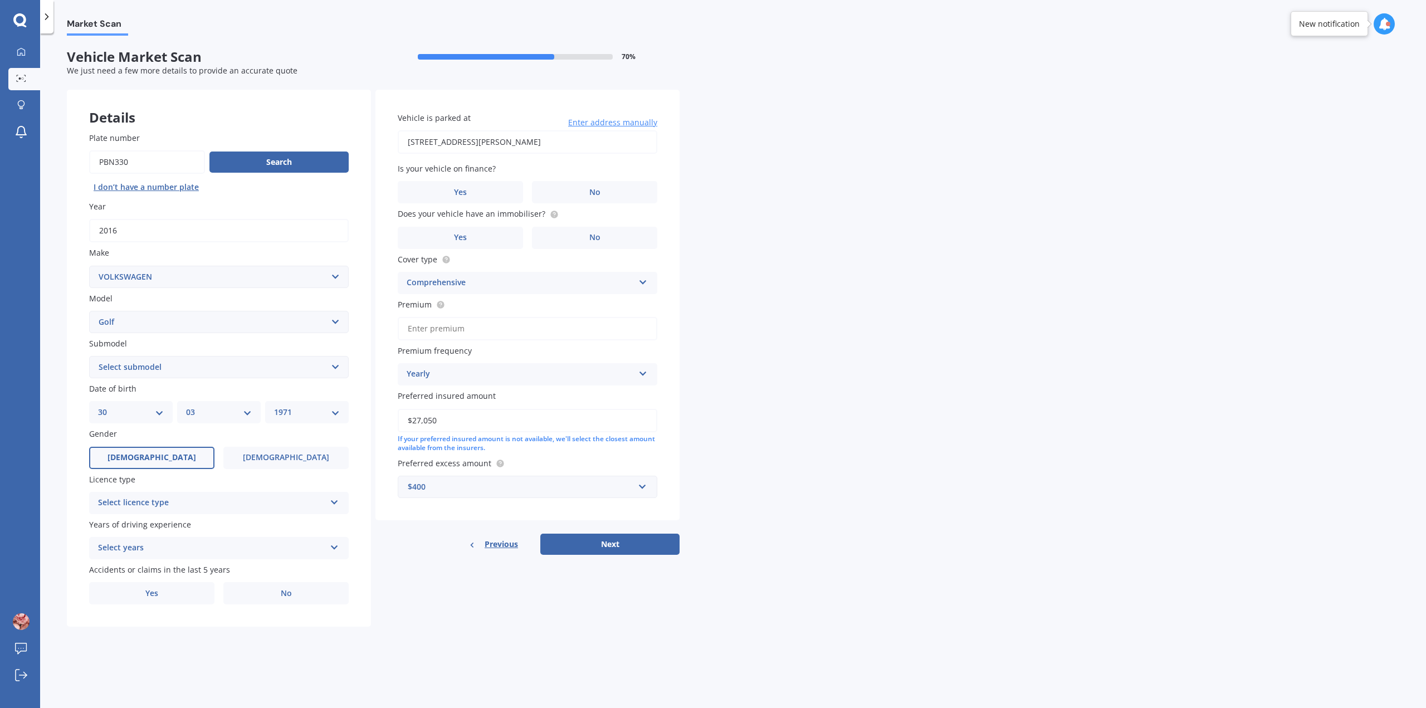
click at [250, 412] on select "MM 01 02 03 04 05 06 07 08 09 10 11 12" at bounding box center [219, 412] width 66 height 12
select select "06"
click at [186, 406] on select "MM 01 02 03 04 05 06 07 08 09 10 11 12" at bounding box center [219, 412] width 66 height 12
click at [336, 411] on select "YYYY 2025 2024 2023 2022 2021 2020 2019 2018 2017 2016 2015 2014 2013 2012 2011…" at bounding box center [307, 412] width 66 height 12
select select "1998"
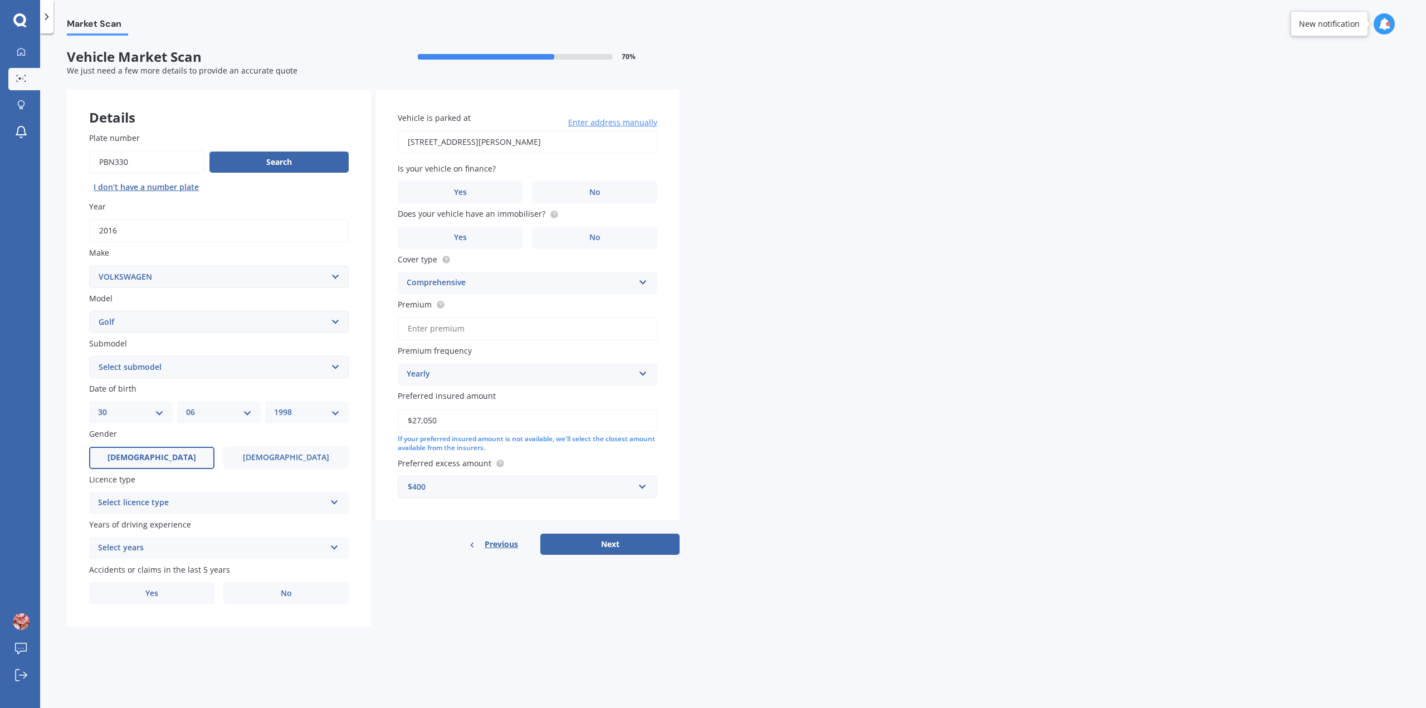
click at [274, 406] on select "YYYY 2025 2024 2023 2022 2021 2020 2019 2018 2017 2016 2015 2014 2013 2012 2011…" at bounding box center [307, 412] width 66 height 12
click at [294, 494] on div "Select licence type NZ Full NZ Restricted NZ Learners [GEOGRAPHIC_DATA] [GEOGRA…" at bounding box center [219, 503] width 260 height 22
click at [160, 529] on div "NZ Full" at bounding box center [219, 525] width 258 height 20
click at [310, 547] on div "Select years" at bounding box center [211, 547] width 227 height 13
click at [160, 571] on div "5 or more years" at bounding box center [219, 570] width 258 height 20
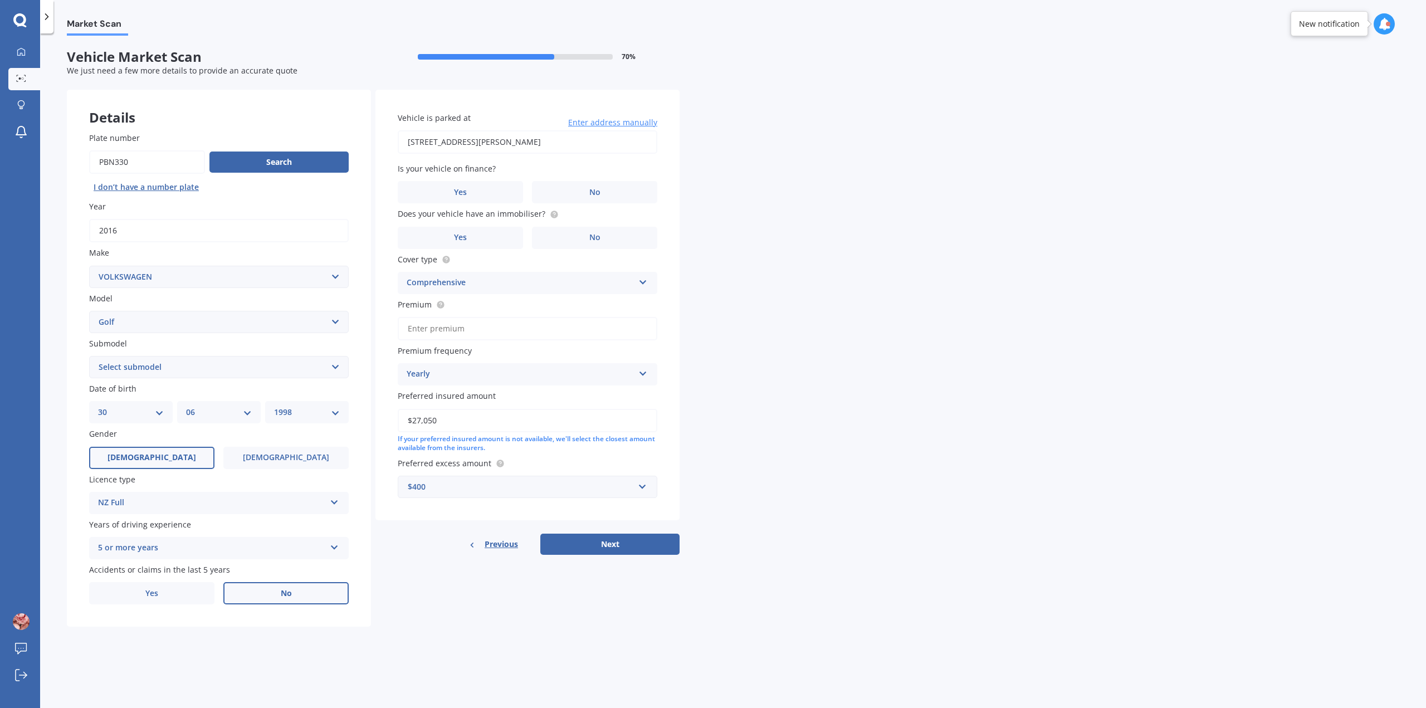
click at [286, 597] on span "No" at bounding box center [286, 593] width 11 height 9
click at [0, 0] on input "No" at bounding box center [0, 0] width 0 height 0
click at [445, 194] on label "Yes" at bounding box center [460, 192] width 125 height 22
click at [0, 0] on input "Yes" at bounding box center [0, 0] width 0 height 0
click at [599, 239] on span "No" at bounding box center [594, 237] width 11 height 9
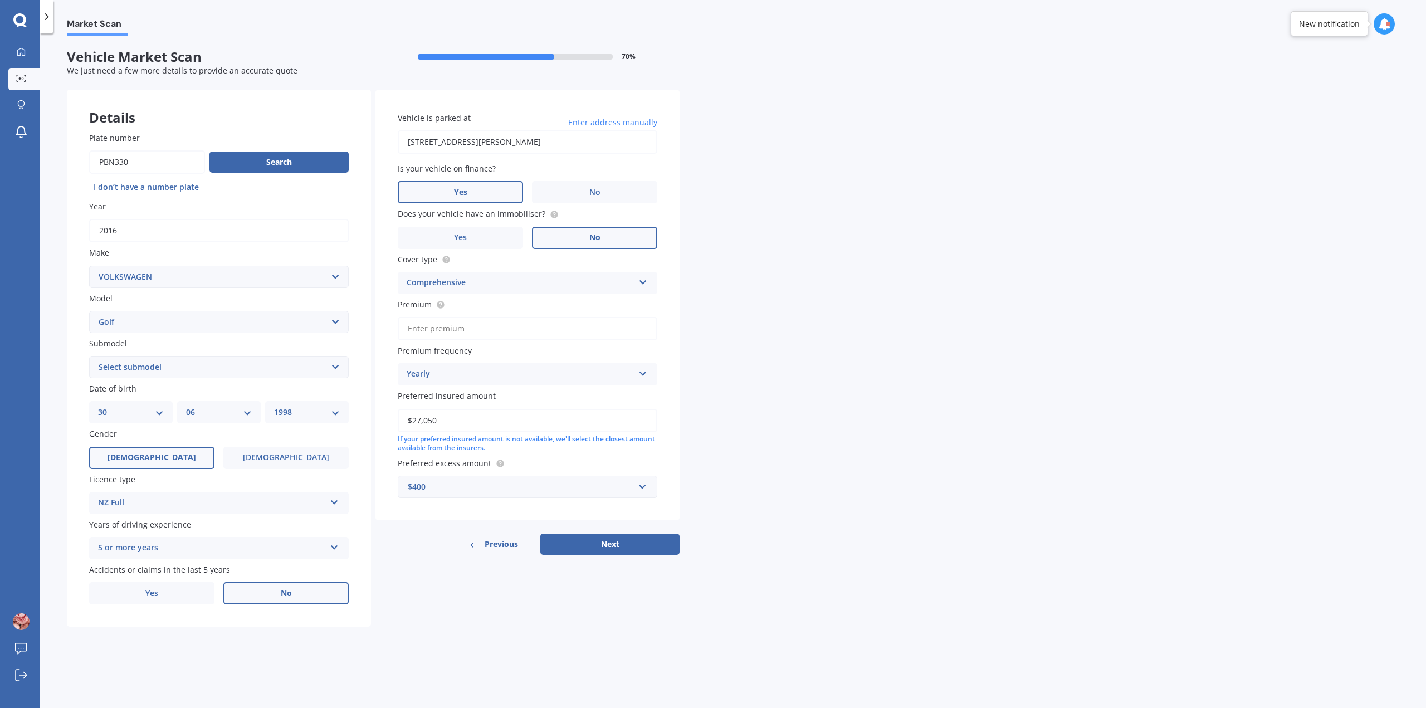
click at [0, 0] on input "No" at bounding box center [0, 0] width 0 height 0
click at [424, 334] on input "Premium" at bounding box center [528, 328] width 260 height 23
type input "$69.02"
click at [456, 377] on div "Yearly" at bounding box center [520, 374] width 227 height 13
click at [455, 474] on div "Fortnightly" at bounding box center [527, 476] width 258 height 20
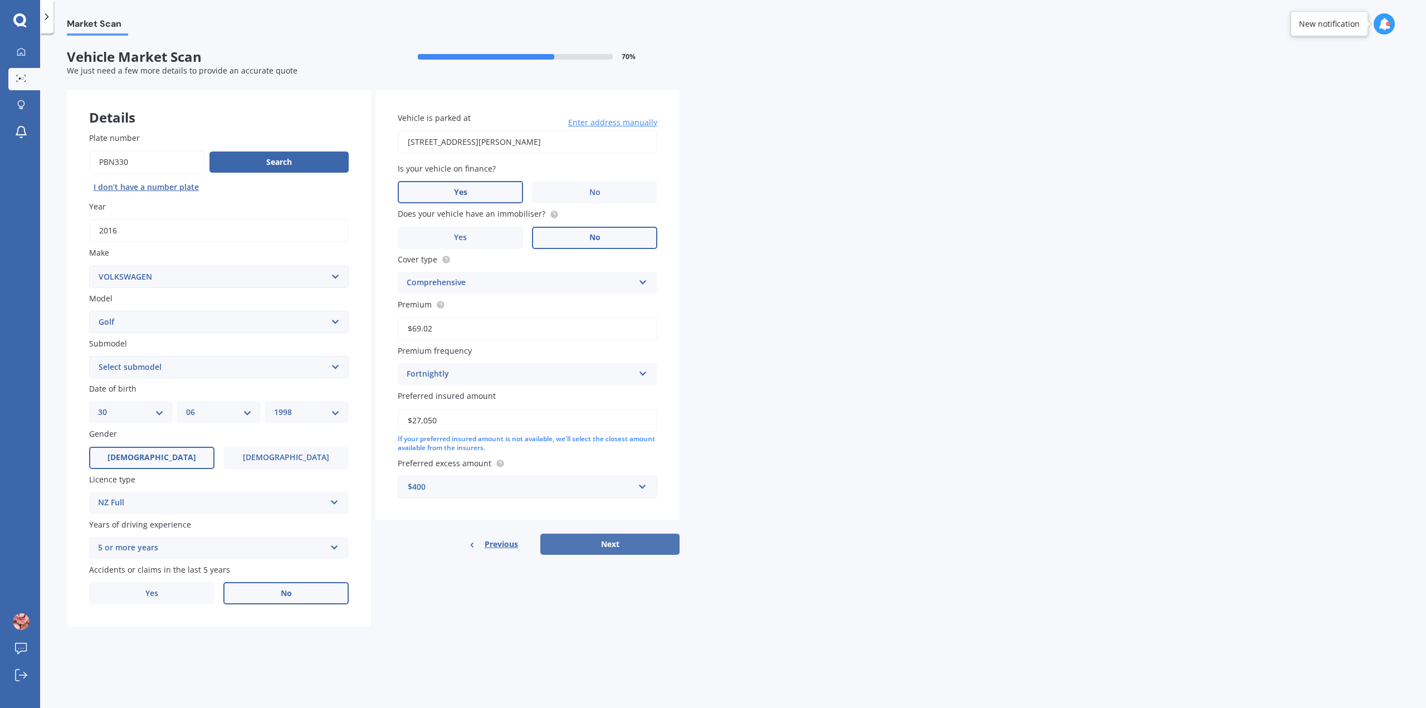
click at [631, 545] on button "Next" at bounding box center [609, 544] width 139 height 21
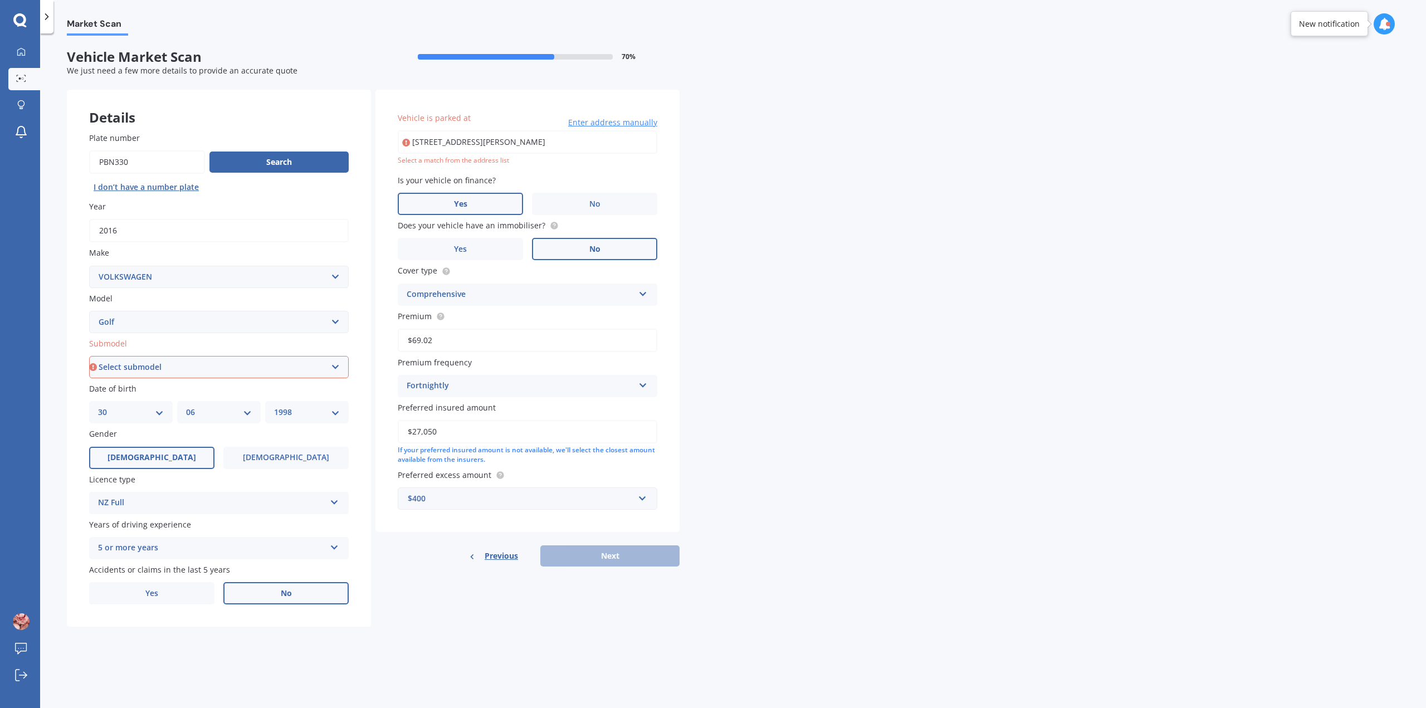
drag, startPoint x: 543, startPoint y: 140, endPoint x: 164, endPoint y: 140, distance: 378.8
click at [164, 138] on div "Details Plate number Search I don’t have a number plate Year [DATE] Make Select…" at bounding box center [373, 359] width 613 height 538
type input "[STREET_ADDRESS][PERSON_NAME]"
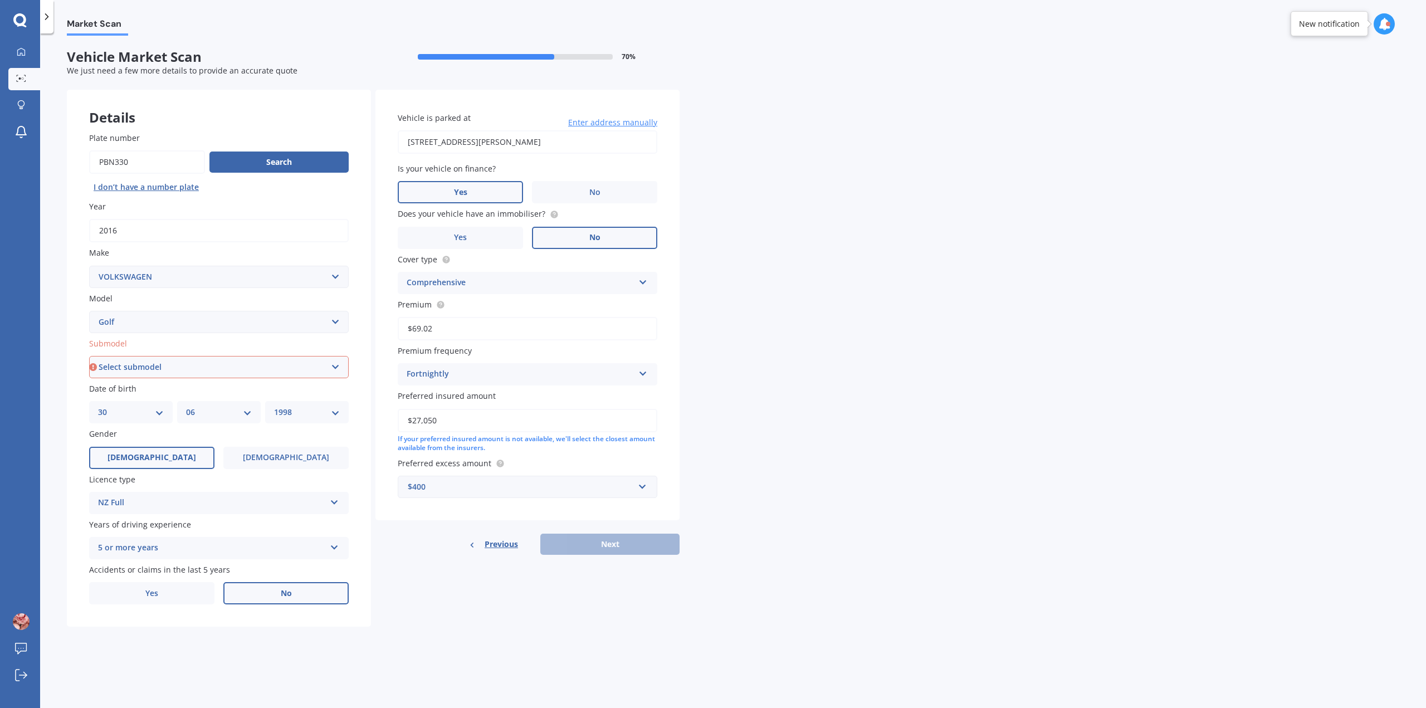
click at [203, 369] on select "Select submodel (All other) 1.4 GT TSI 1.4 TSI 1.6 1.6 FSI 1.6 TSI 1.8 1.9 TDI …" at bounding box center [219, 367] width 260 height 22
click at [253, 368] on select "Select submodel (All other) 1.4 GT TSI 1.4 TSI 1.6 1.6 FSI 1.6 TSI 1.8 1.9 TDI …" at bounding box center [219, 367] width 260 height 22
select select "2.0 T GTI"
click at [89, 356] on select "Select submodel (All other) 1.4 GT TSI 1.4 TSI 1.6 1.6 FSI 1.6 TSI 1.8 1.9 TDI …" at bounding box center [219, 367] width 260 height 22
click at [641, 540] on button "Next" at bounding box center [609, 544] width 139 height 21
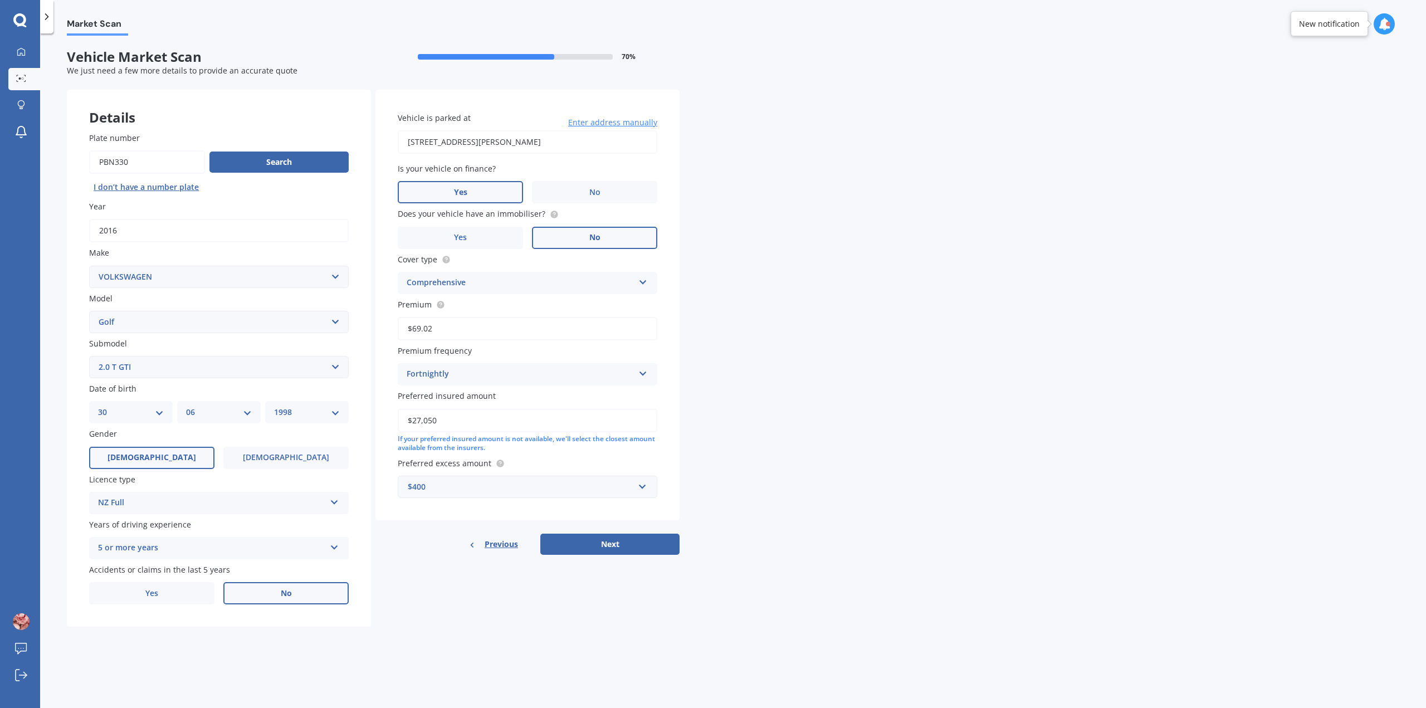
select select "30"
select select "06"
select select "1998"
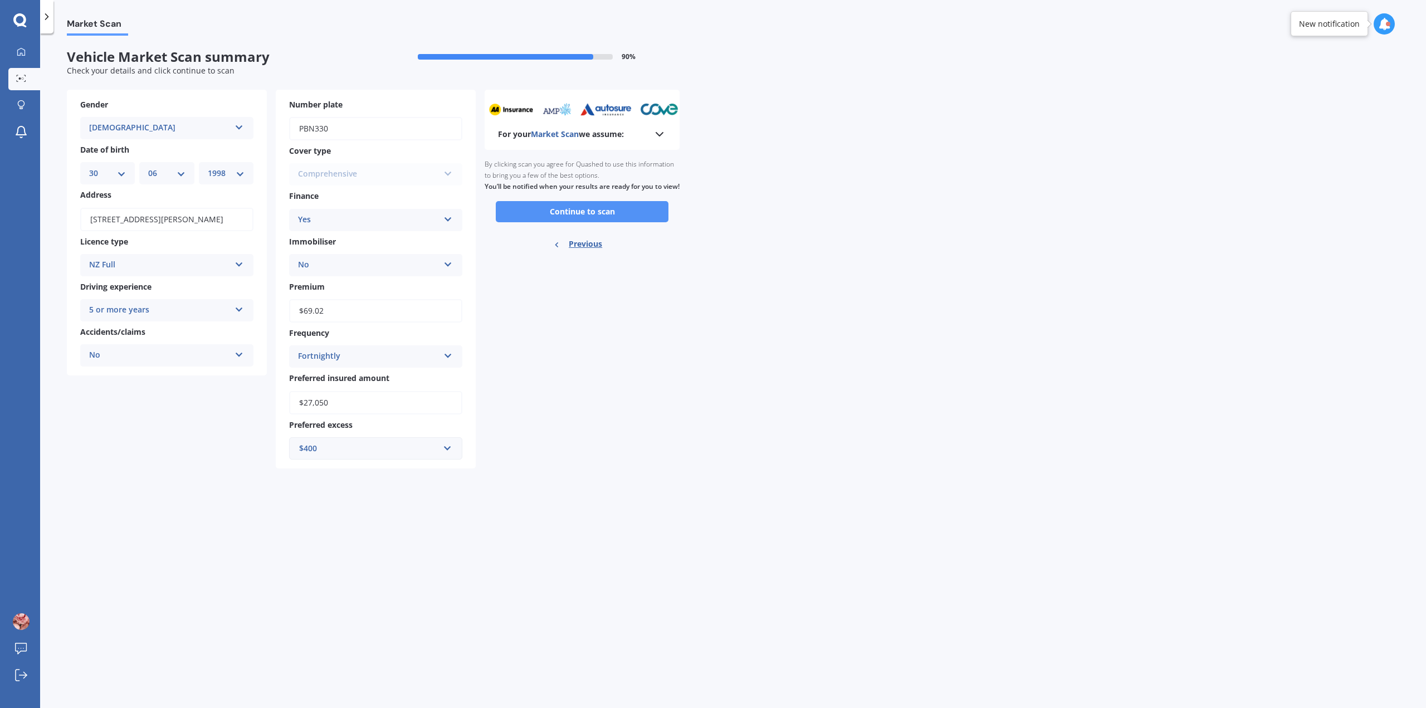
click at [602, 222] on button "Continue to scan" at bounding box center [582, 211] width 173 height 21
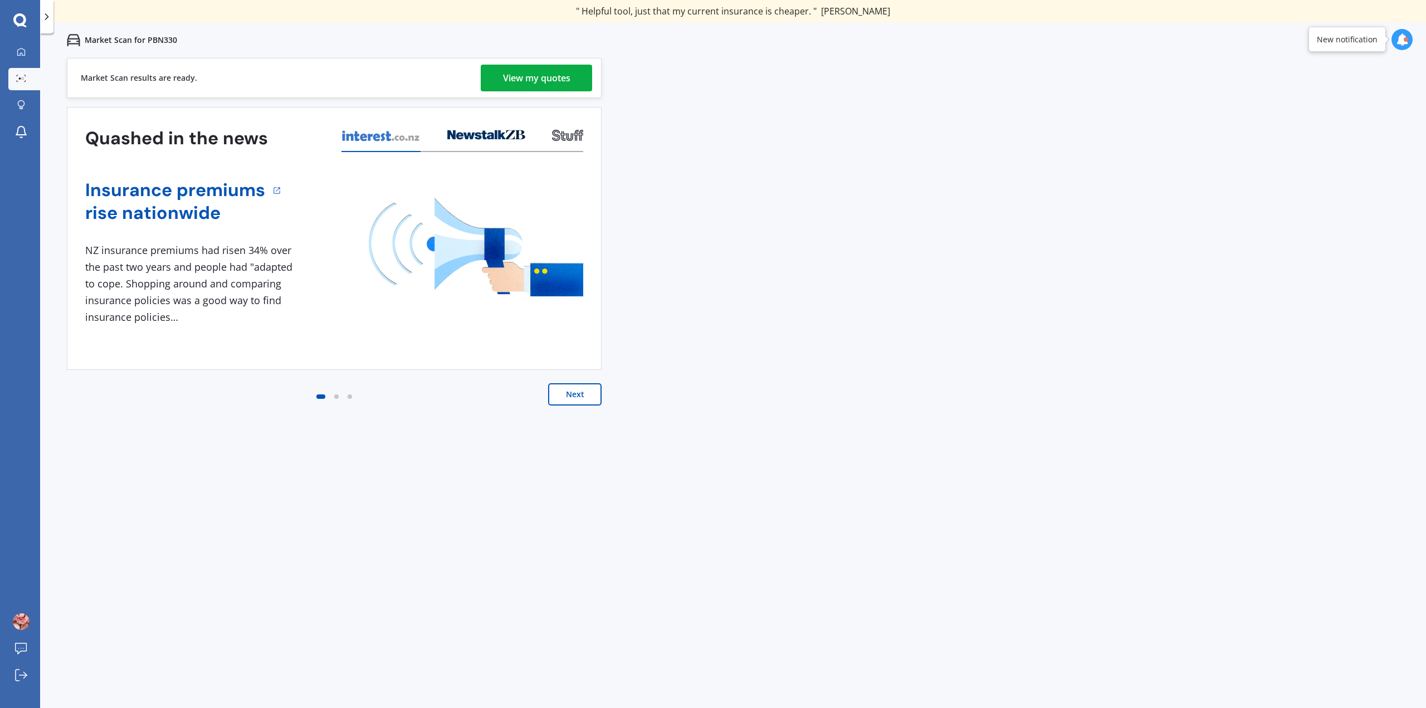
click at [511, 80] on div "View my quotes" at bounding box center [536, 78] width 67 height 27
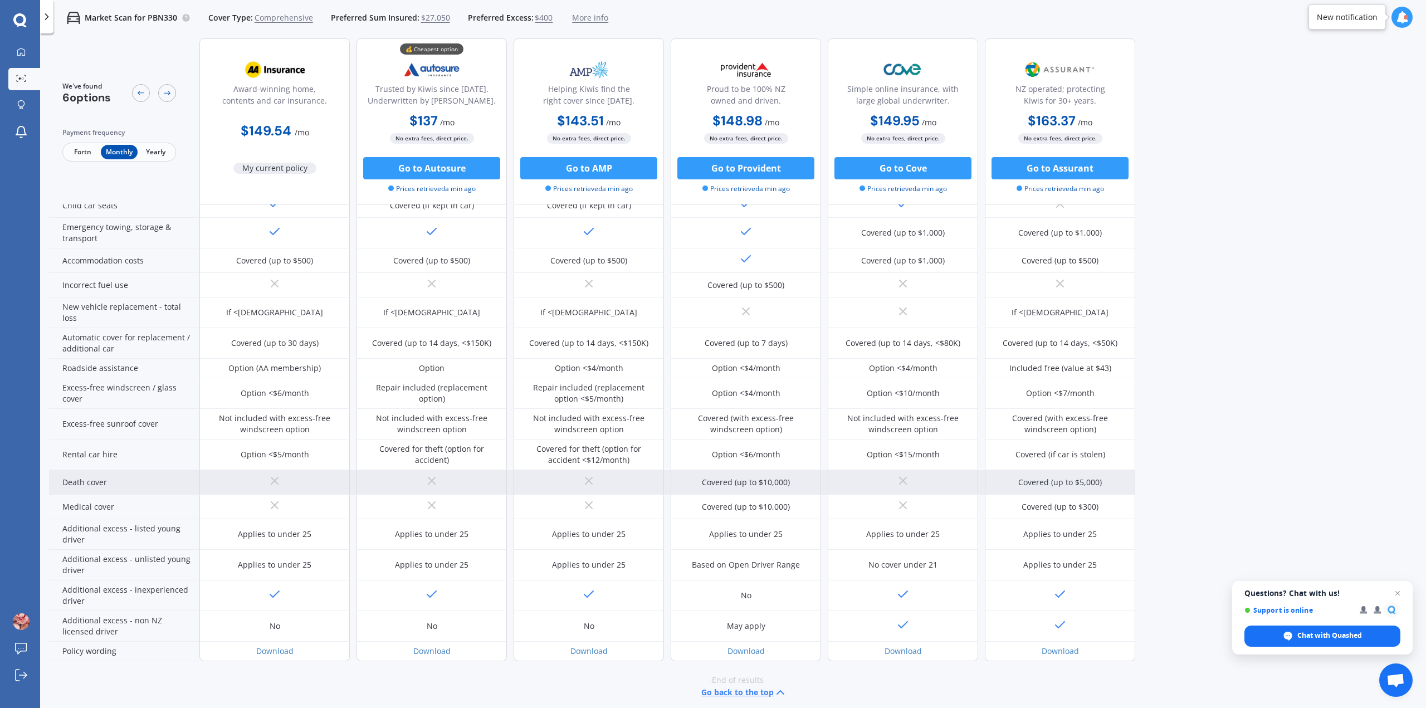
scroll to position [244, 0]
